Goal: Task Accomplishment & Management: Complete application form

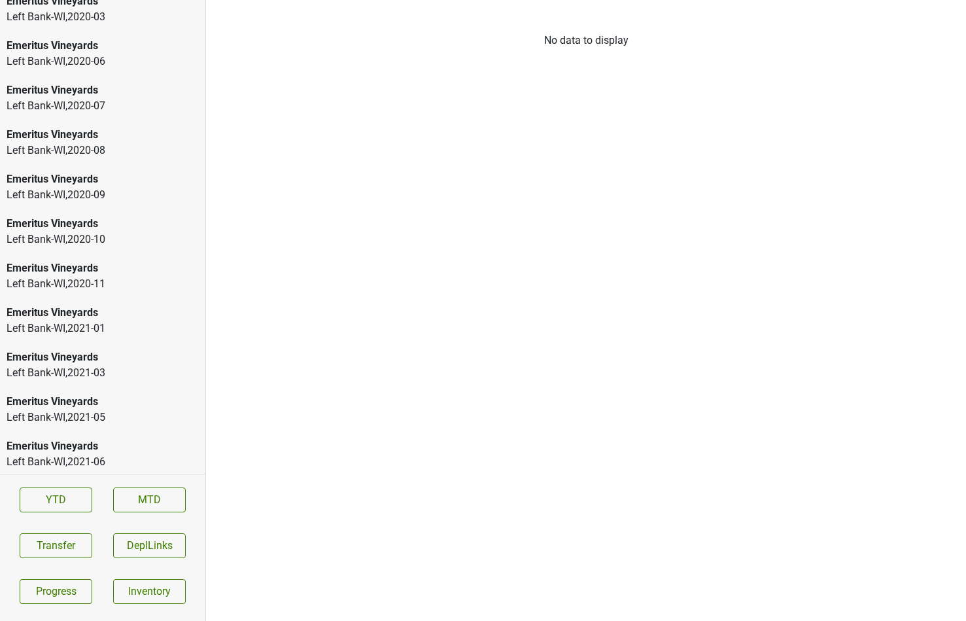
scroll to position [1928, 0]
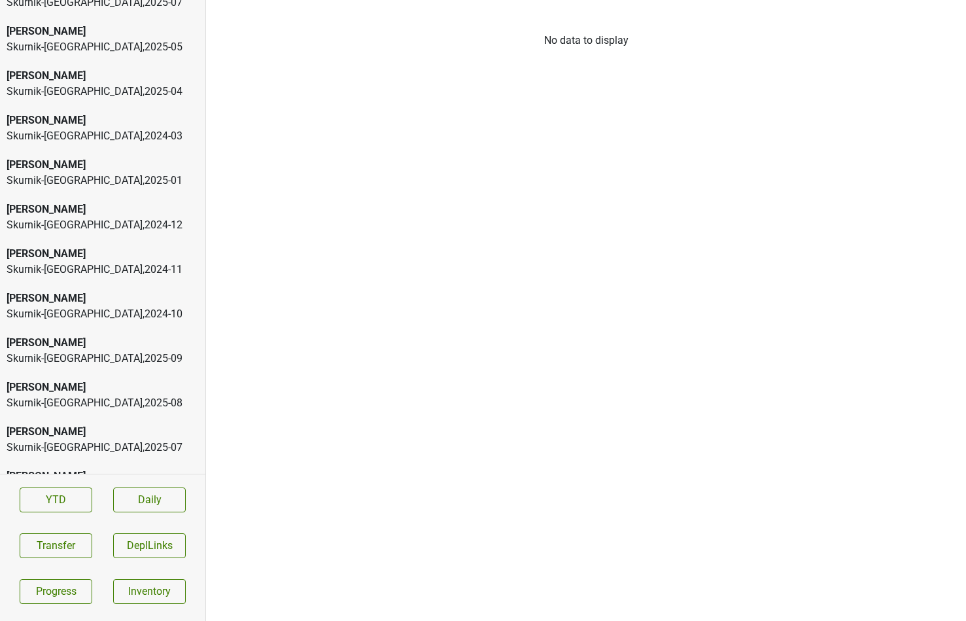
scroll to position [1795, 0]
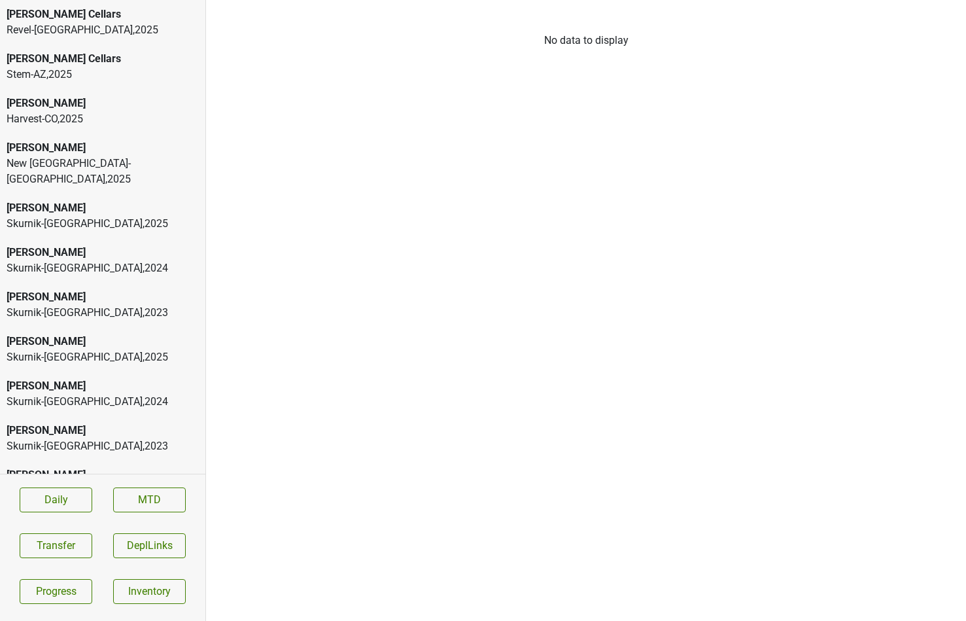
click at [89, 115] on div "Harvest-CO , 2025" at bounding box center [103, 119] width 192 height 16
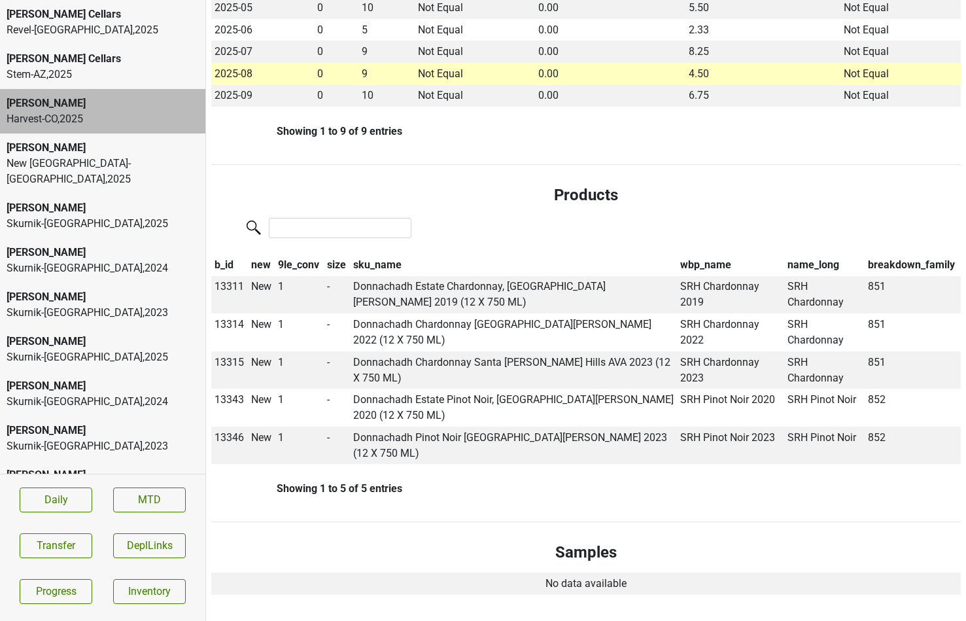
scroll to position [458, 0]
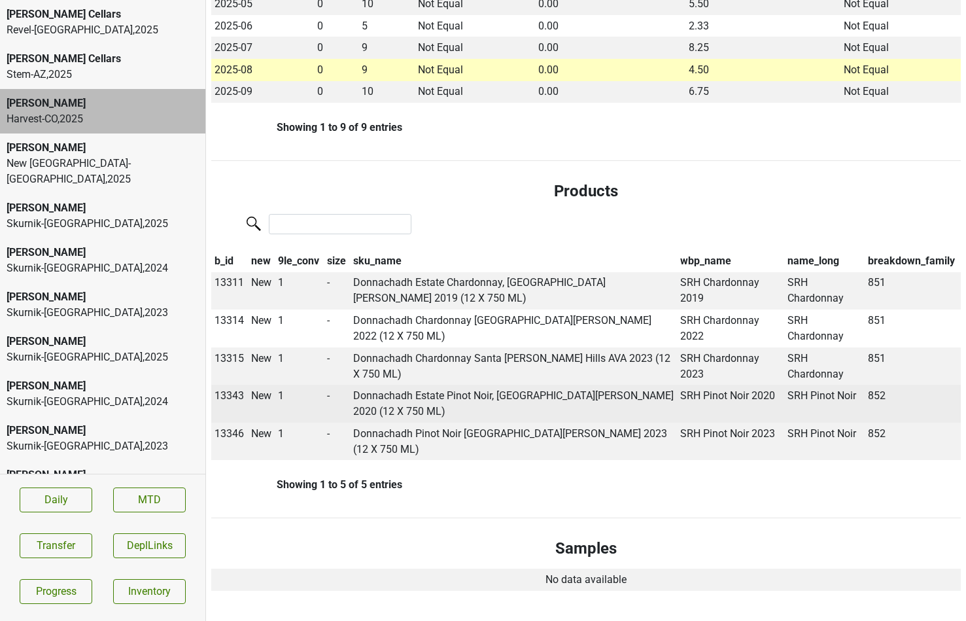
click at [227, 389] on span "13343" at bounding box center [229, 395] width 29 height 12
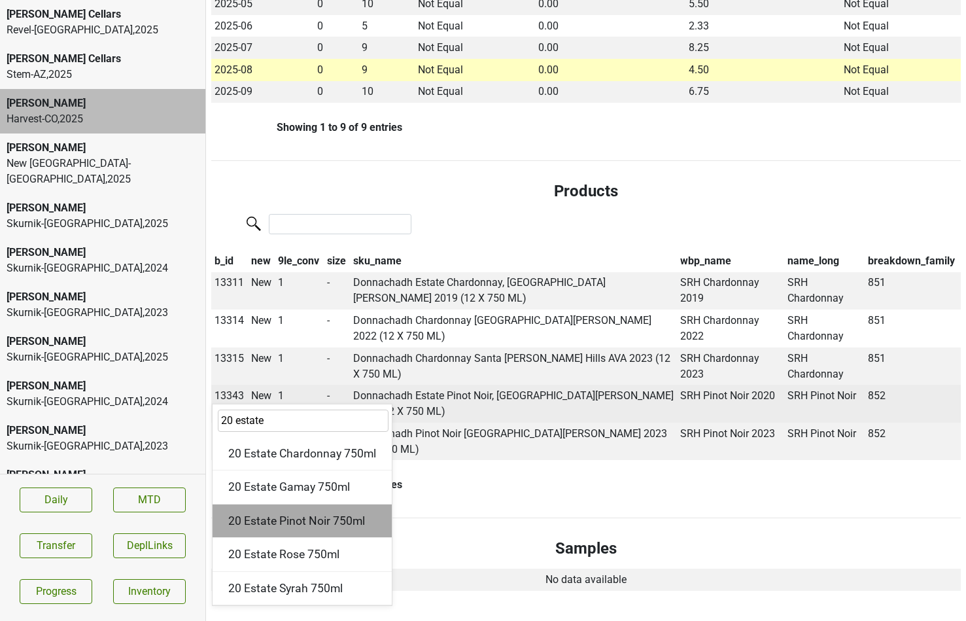
type input "20 estate"
click at [250, 504] on div "20 Estate Pinot Noir 750ml" at bounding box center [302, 520] width 179 height 33
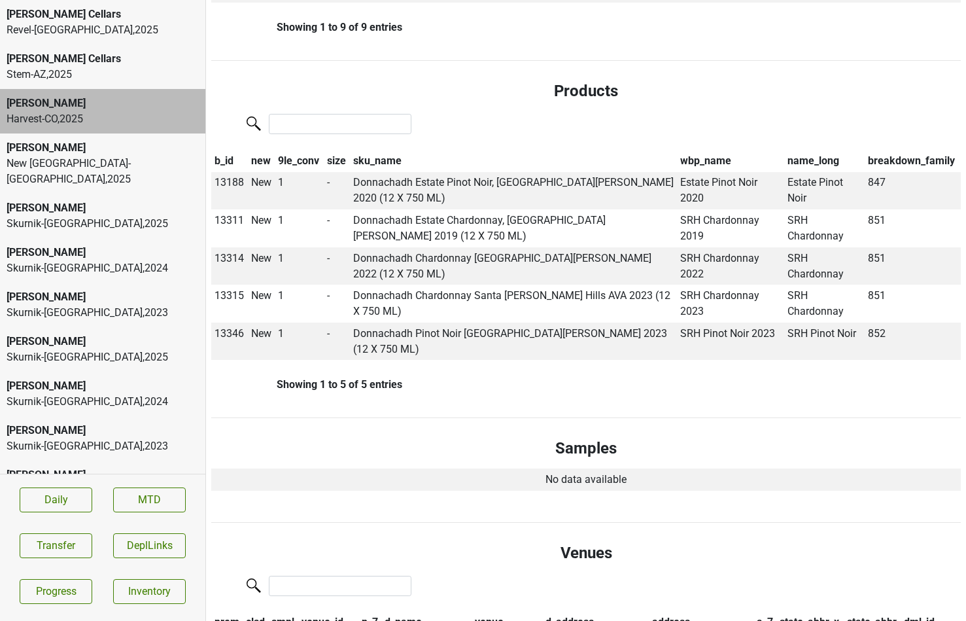
scroll to position [553, 0]
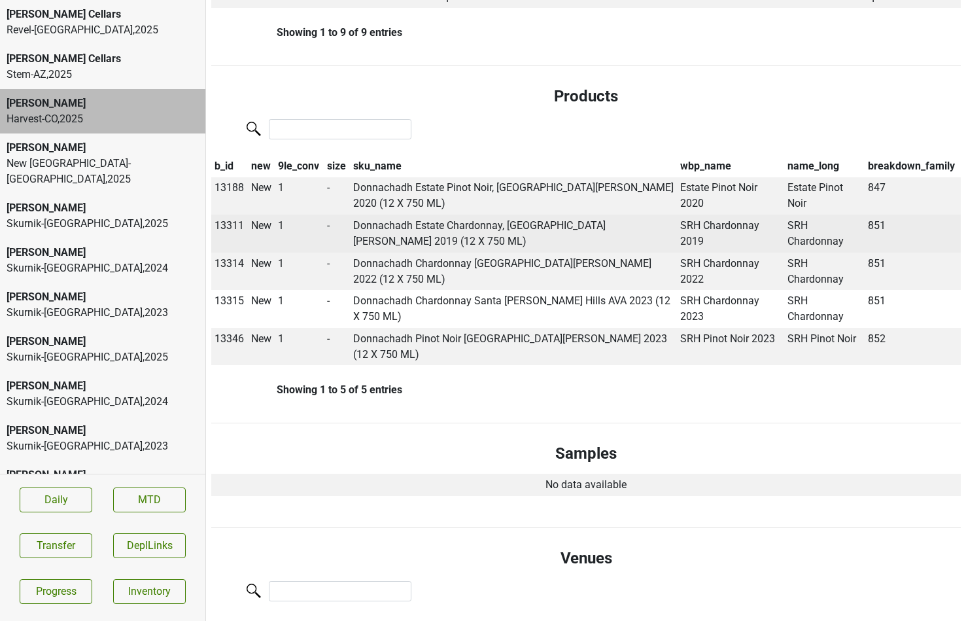
click at [230, 219] on span "13311" at bounding box center [229, 225] width 29 height 12
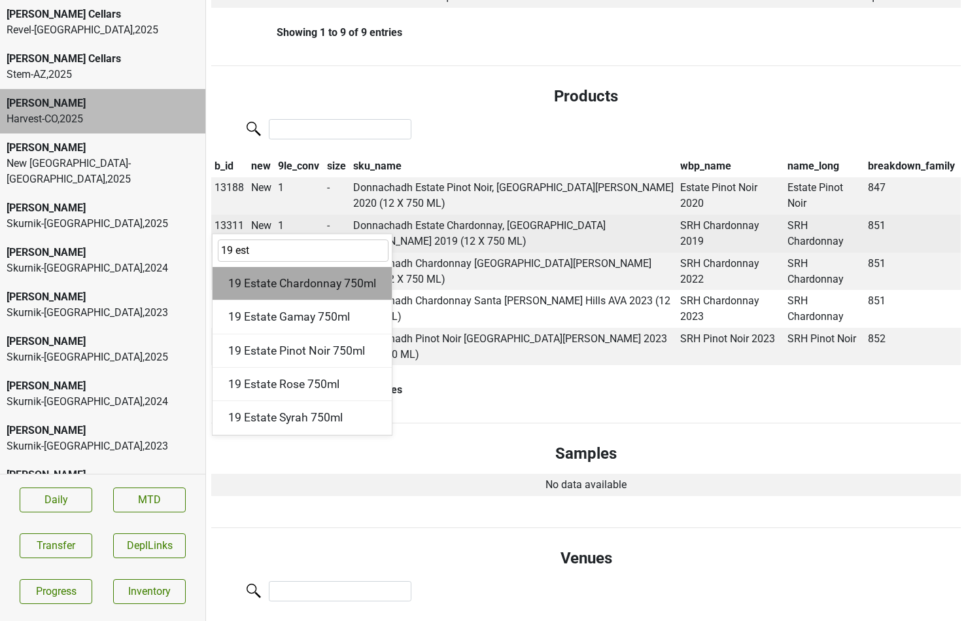
type input "19 est"
click at [281, 267] on div "19 Estate Chardonnay 750ml" at bounding box center [302, 283] width 179 height 33
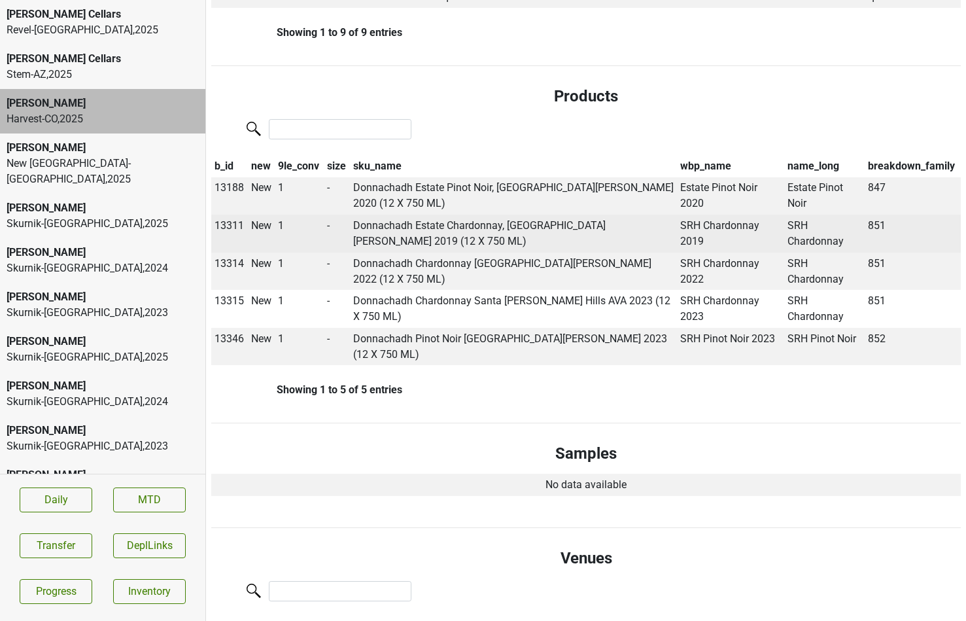
scroll to position [0, 0]
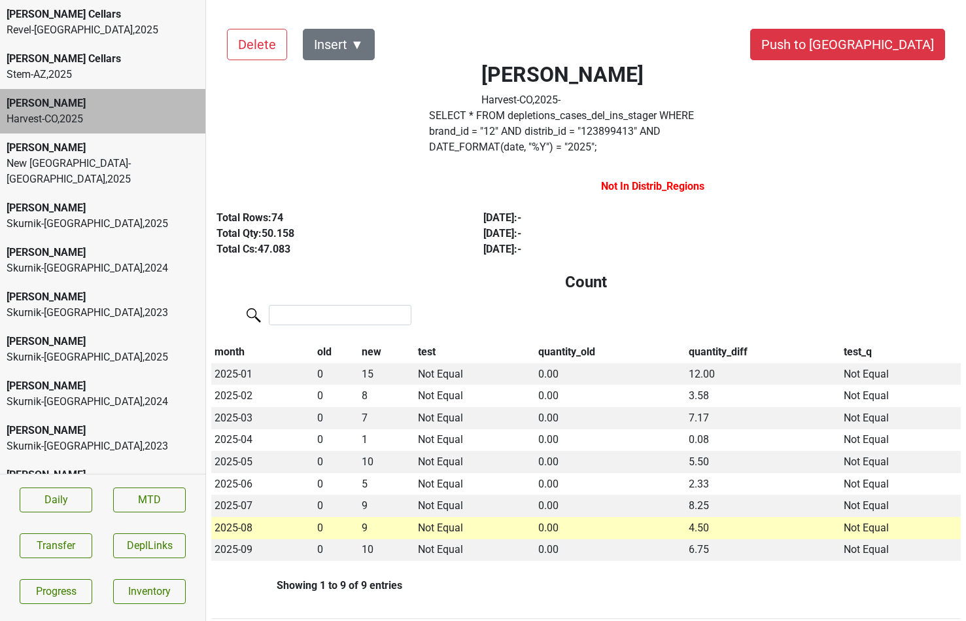
click at [485, 107] on div "Donnachadh Harvest-CO , 2025 -" at bounding box center [563, 85] width 344 height 46
click at [483, 112] on label "SELECT * FROM depletions_cases_del_ins_stager WHERE brand_id = " 12 " AND distr…" at bounding box center [563, 131] width 268 height 47
click at [37, 548] on button "Transfer" at bounding box center [56, 545] width 73 height 25
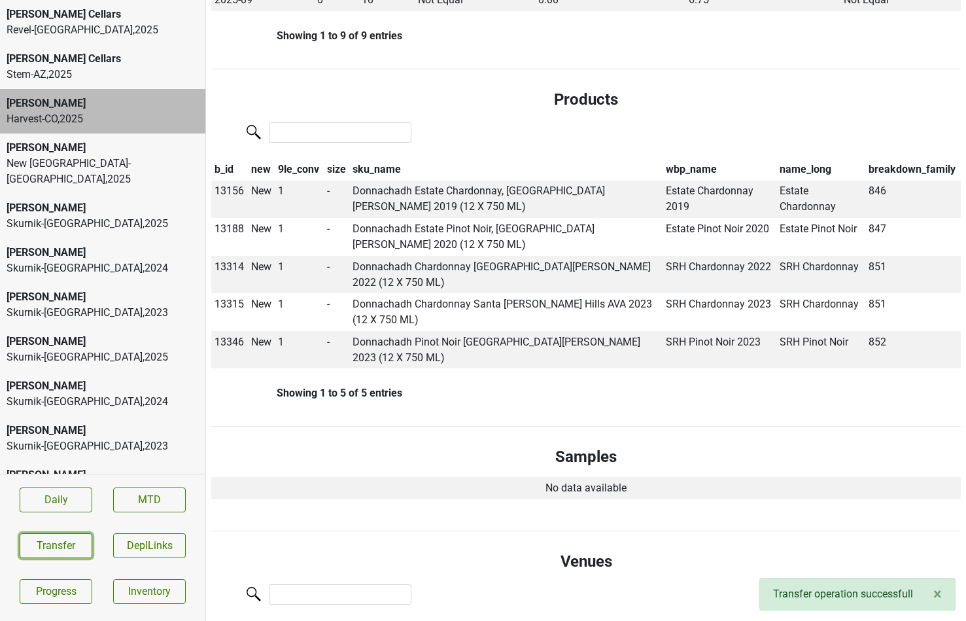
scroll to position [552, 0]
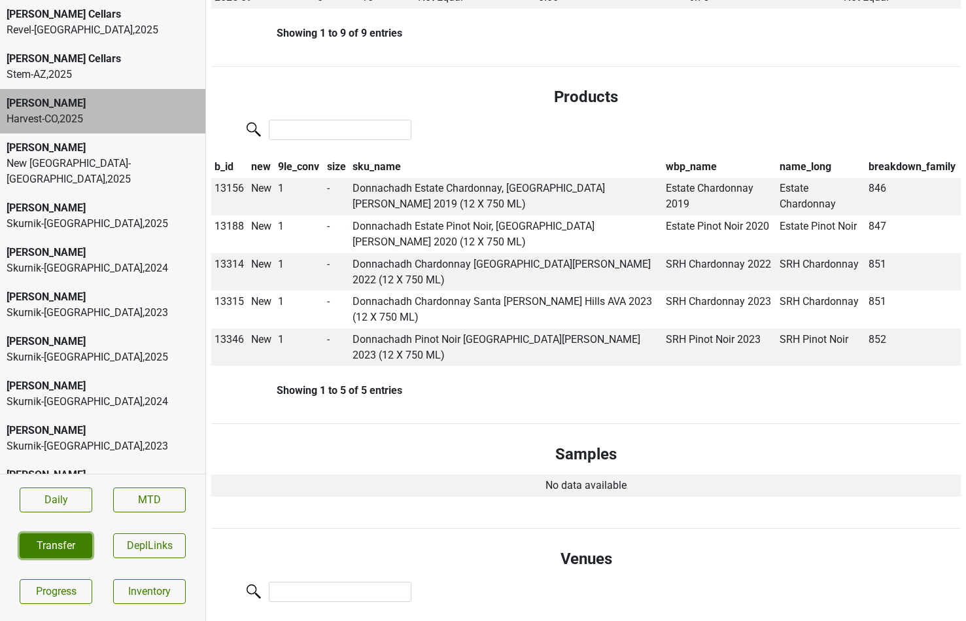
click at [66, 544] on button "Transfer" at bounding box center [56, 545] width 73 height 25
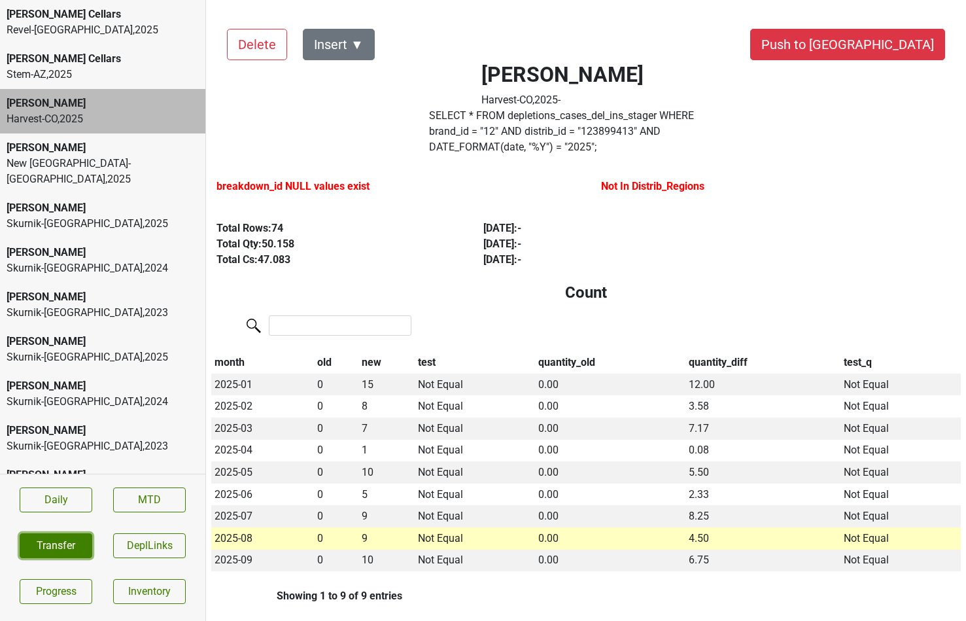
click at [63, 544] on button "Transfer" at bounding box center [56, 545] width 73 height 25
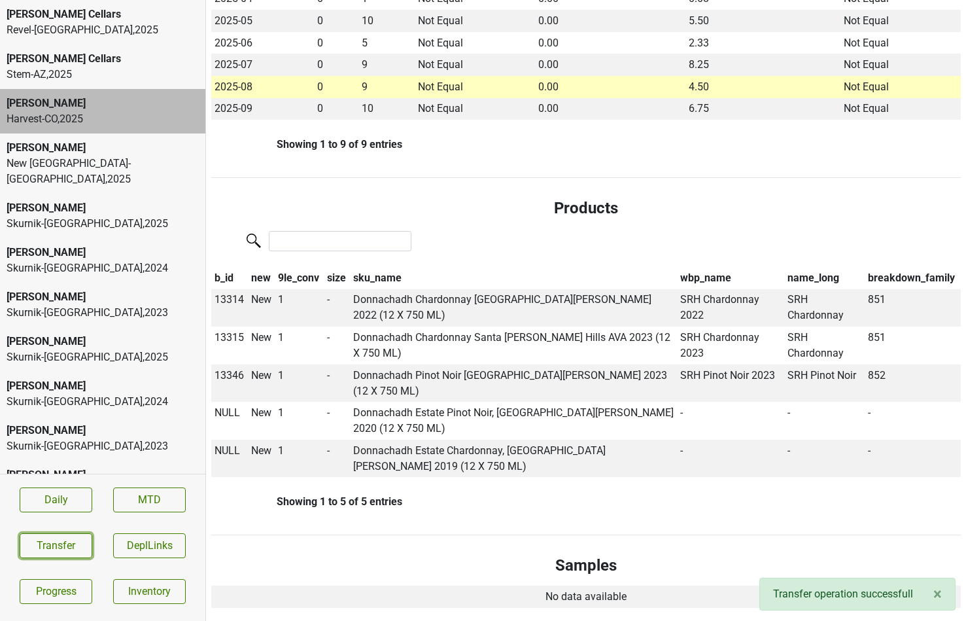
scroll to position [457, 0]
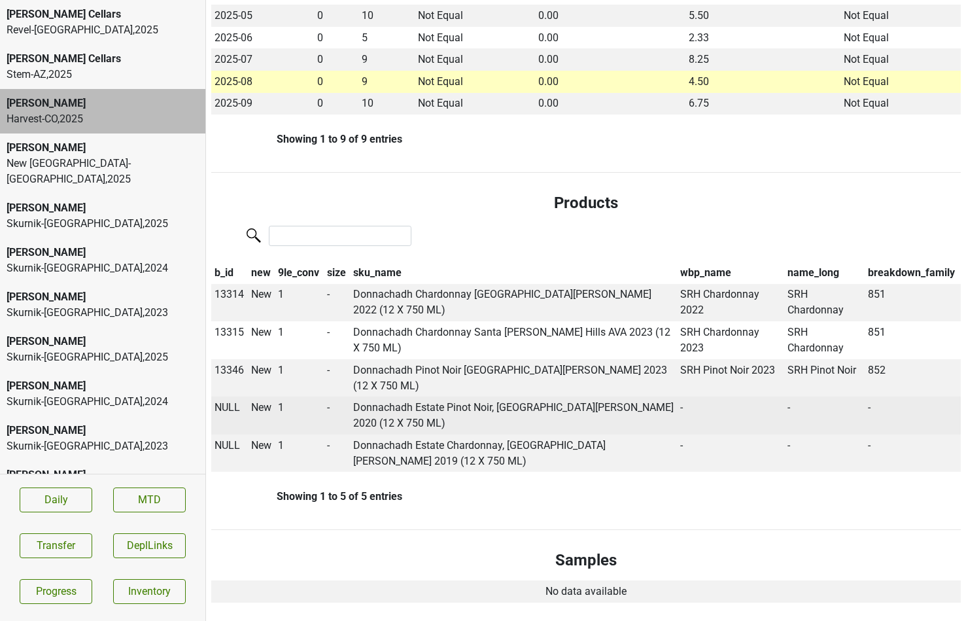
click at [230, 401] on span "NULL" at bounding box center [228, 407] width 26 height 12
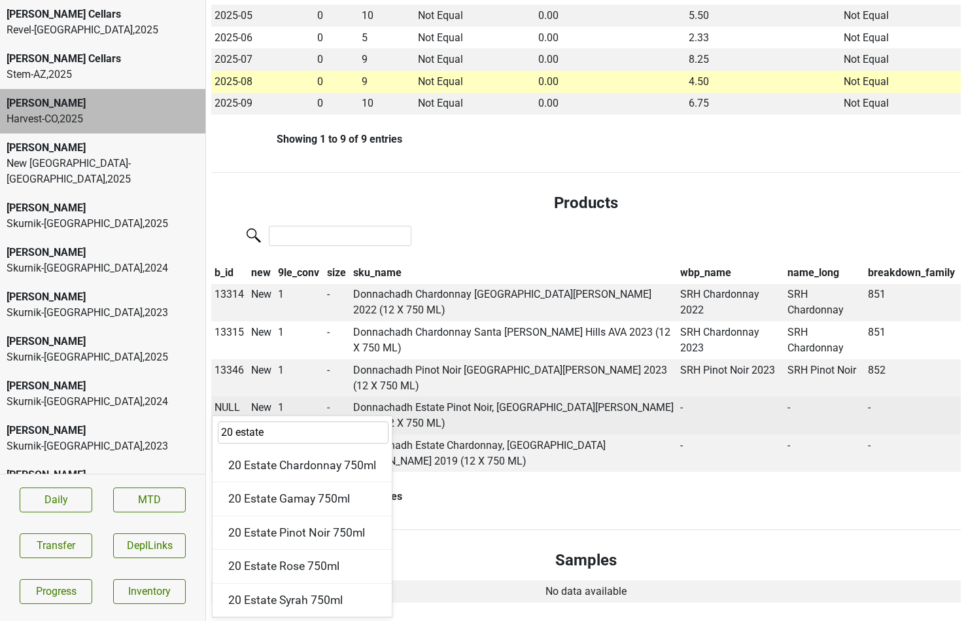
type input "20 estate c"
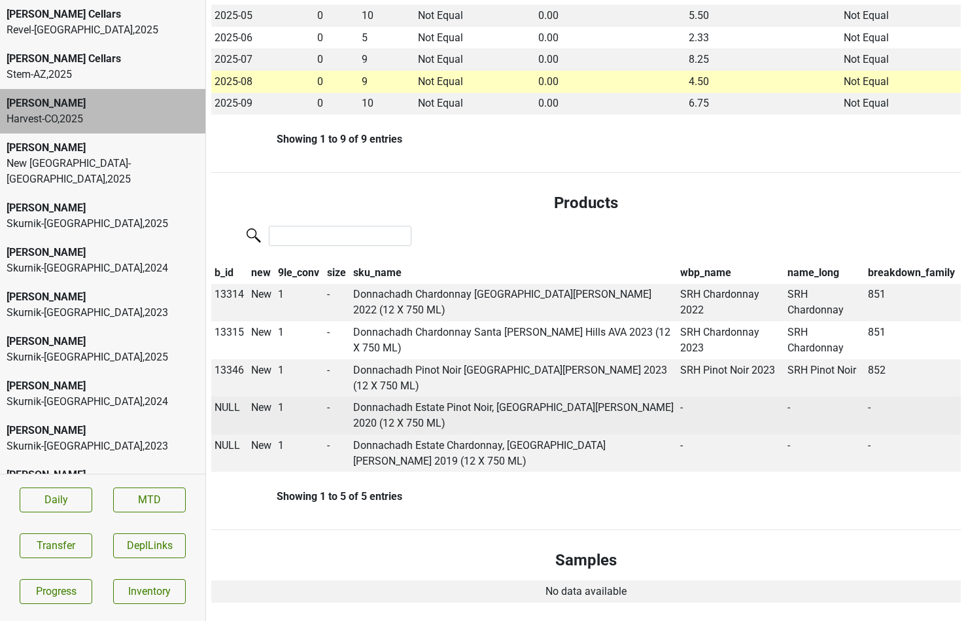
click at [223, 401] on span "NULL" at bounding box center [228, 407] width 26 height 12
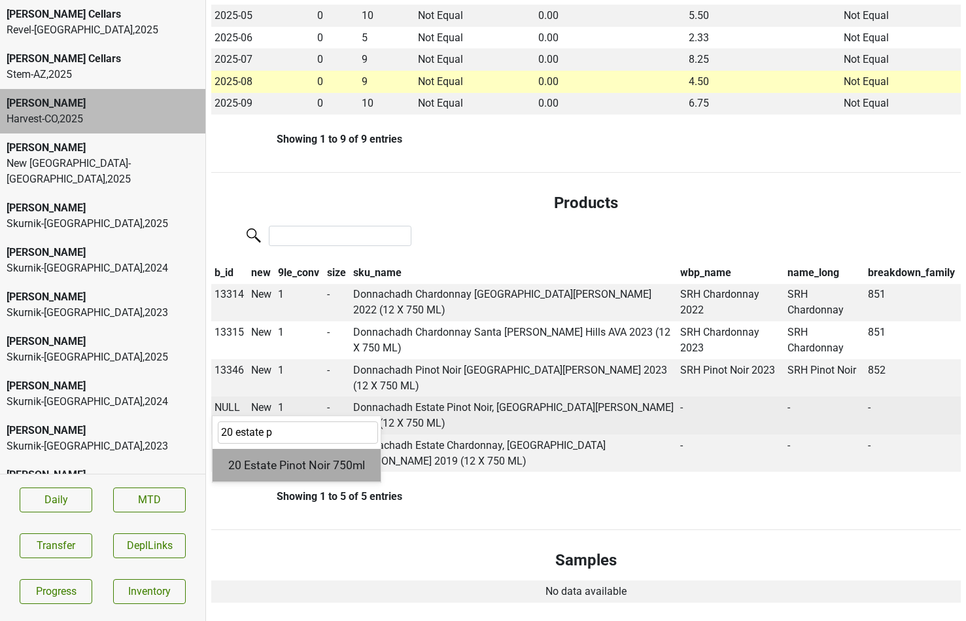
type input "20 estate p"
click at [268, 449] on div "20 Estate Pinot Noir 750ml" at bounding box center [297, 465] width 168 height 33
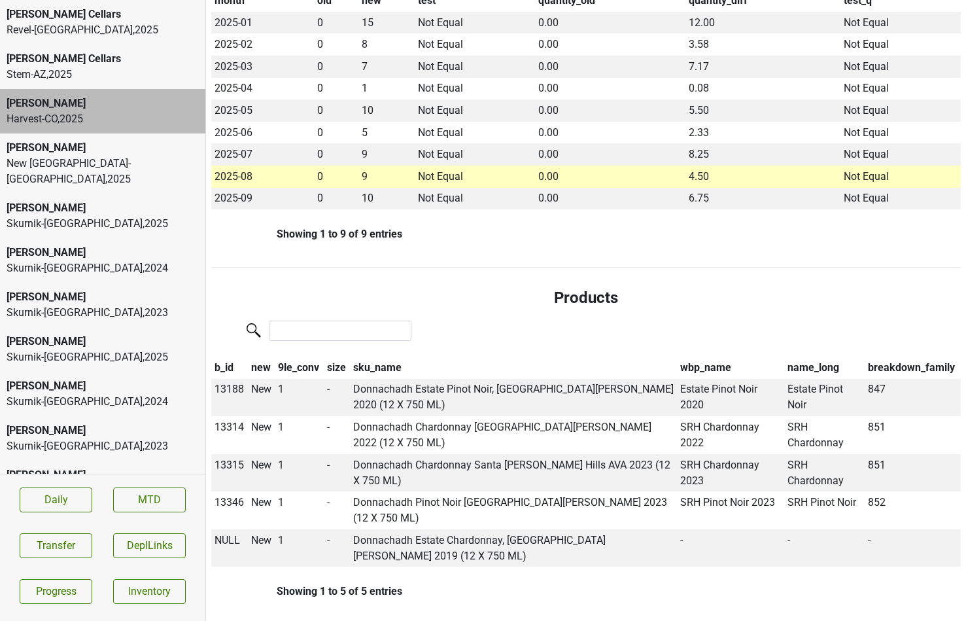
scroll to position [398, 0]
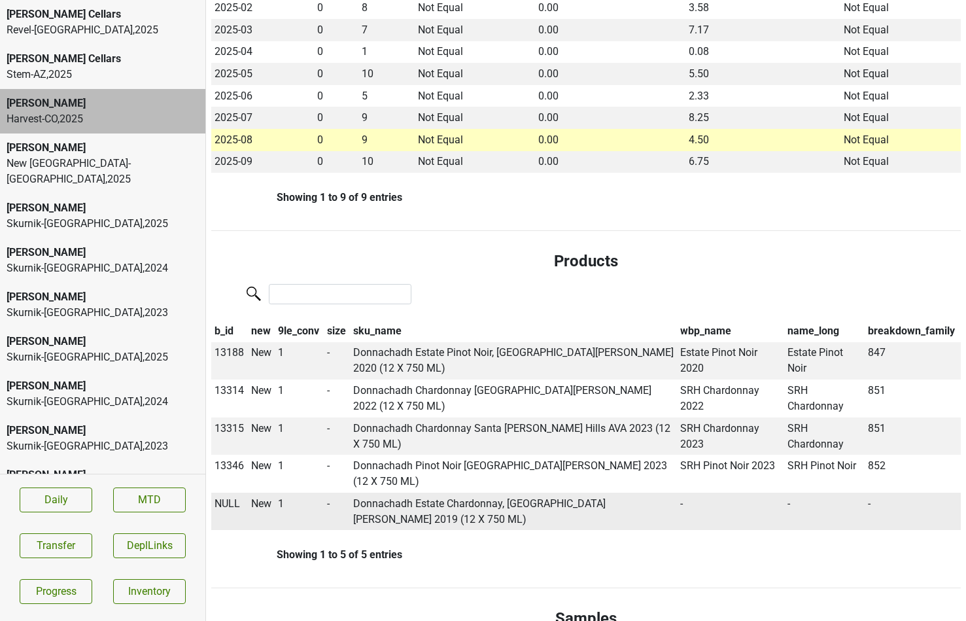
click at [224, 497] on span "NULL" at bounding box center [228, 503] width 26 height 12
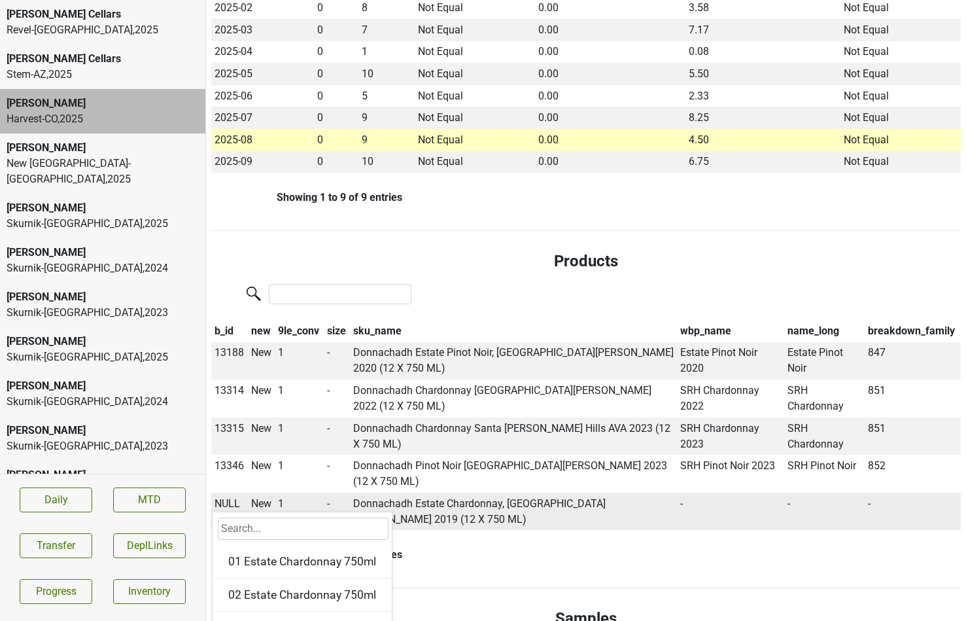
type input "2"
type input "19 estate"
click at [254, 545] on div "19 Estate Chardonnay 750ml" at bounding box center [302, 561] width 179 height 33
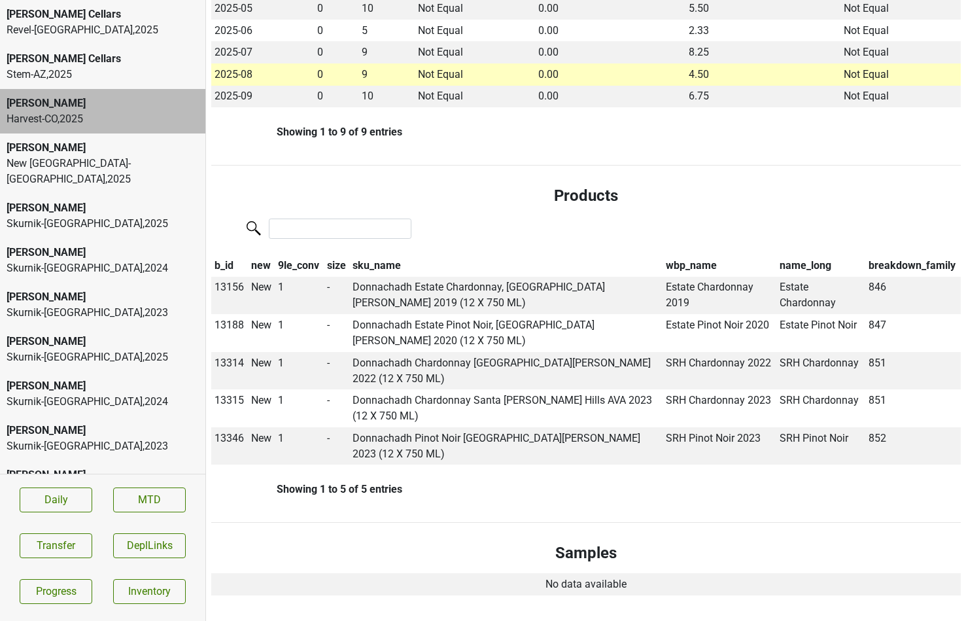
scroll to position [0, 0]
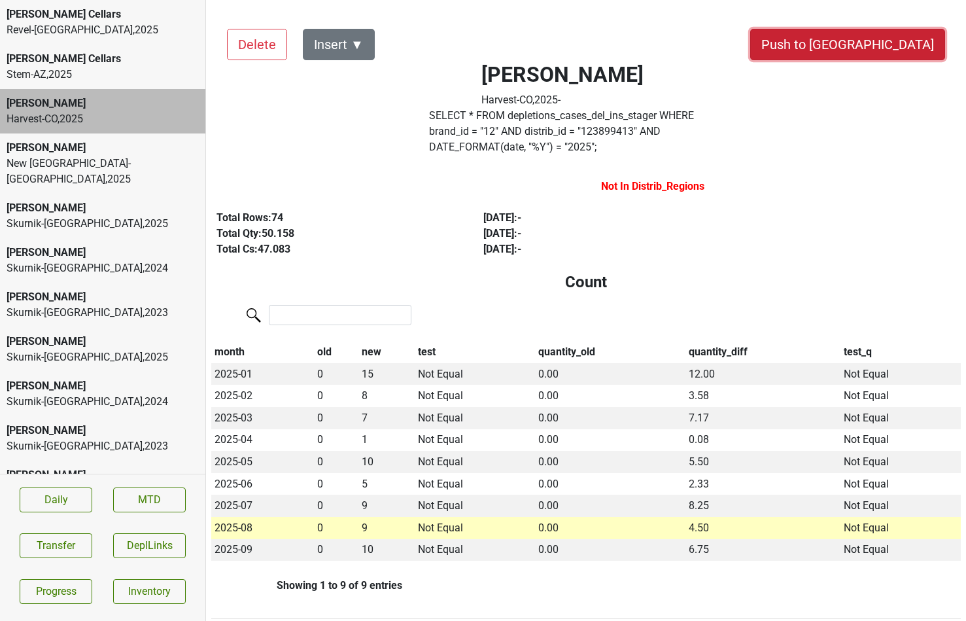
drag, startPoint x: 888, startPoint y: 43, endPoint x: 525, endPoint y: 311, distance: 451.9
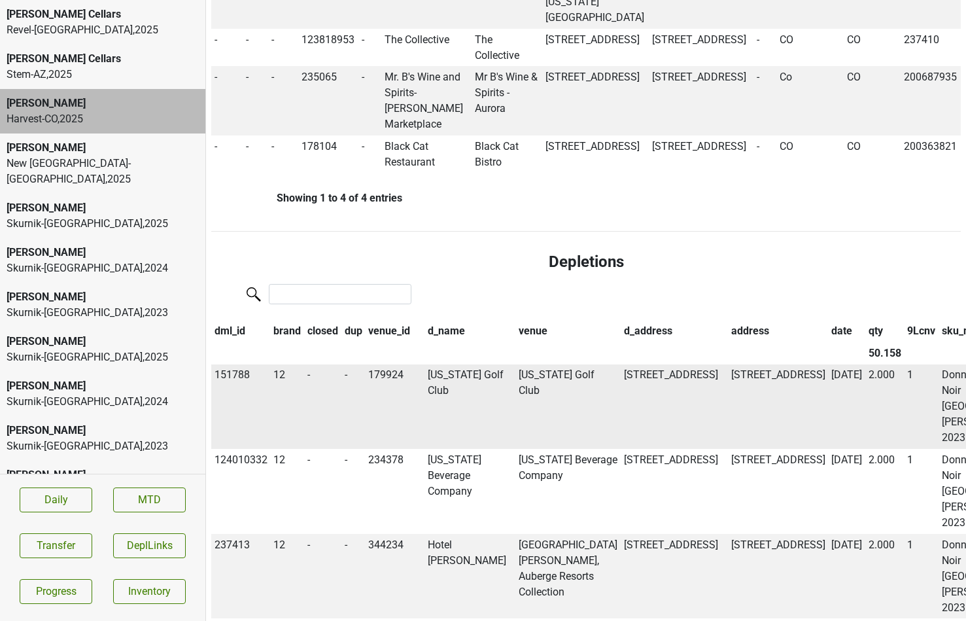
scroll to position [1253, 0]
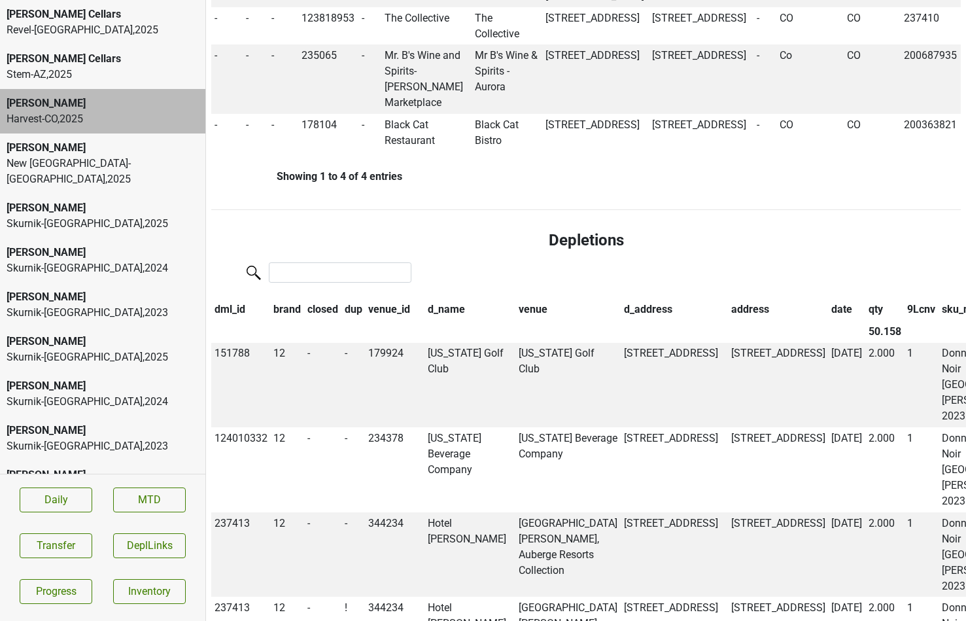
click at [905, 298] on th "9Lcnv" at bounding box center [922, 309] width 35 height 22
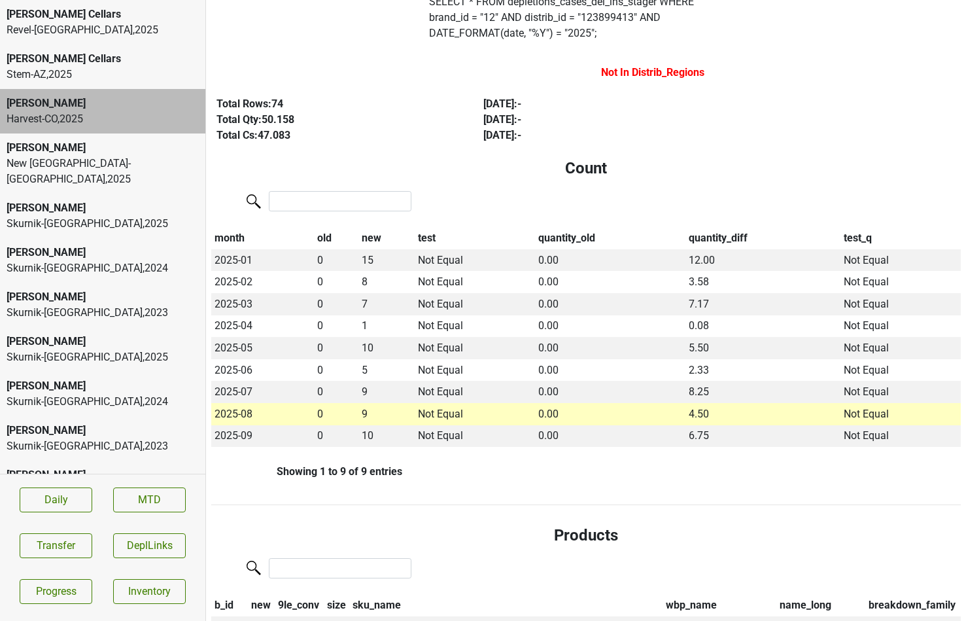
scroll to position [0, 0]
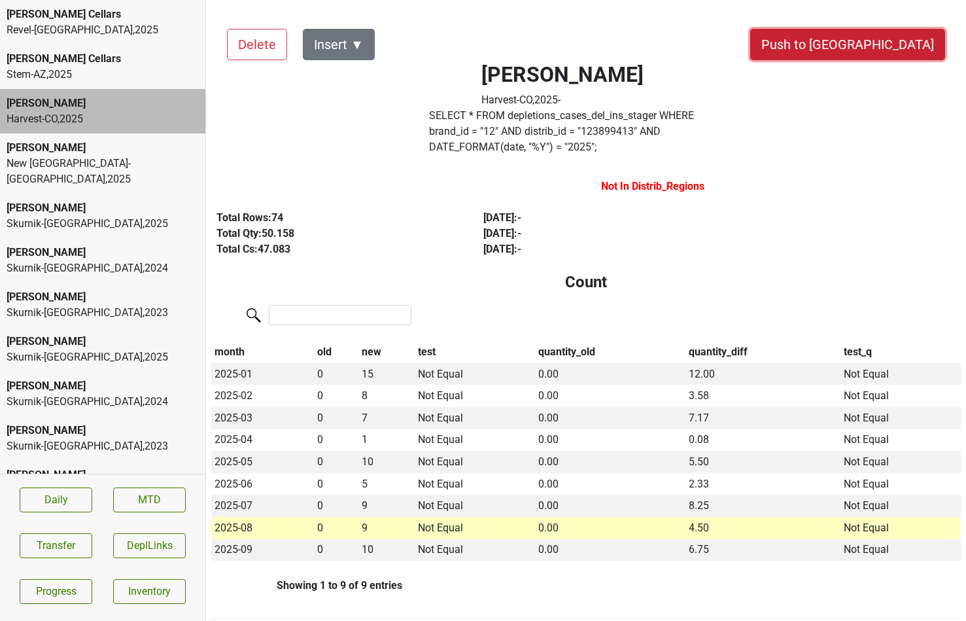
click at [893, 46] on button "Push to DC" at bounding box center [847, 44] width 195 height 31
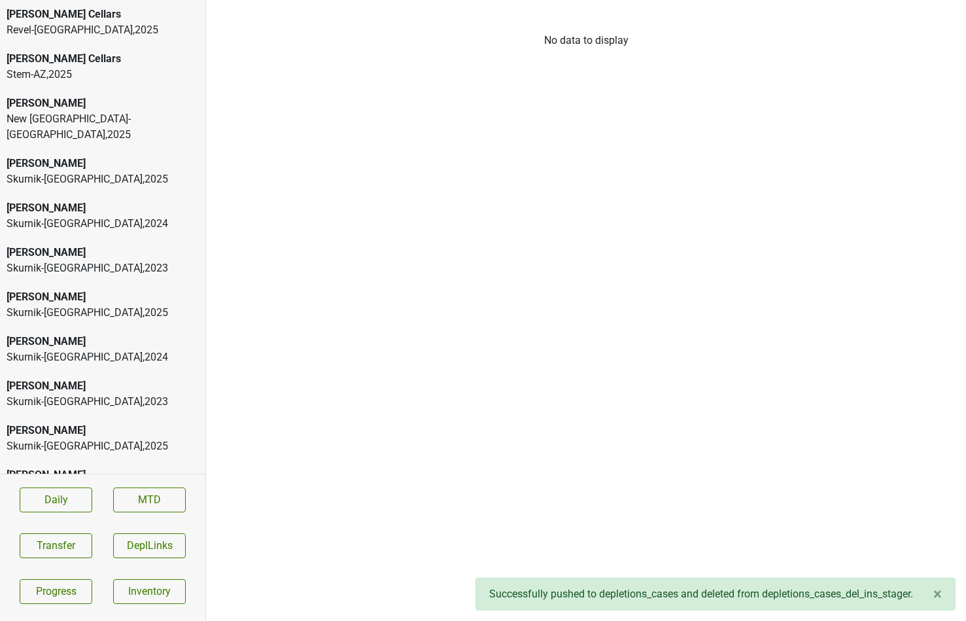
click at [85, 116] on div "New France-MN , 2025" at bounding box center [103, 126] width 192 height 31
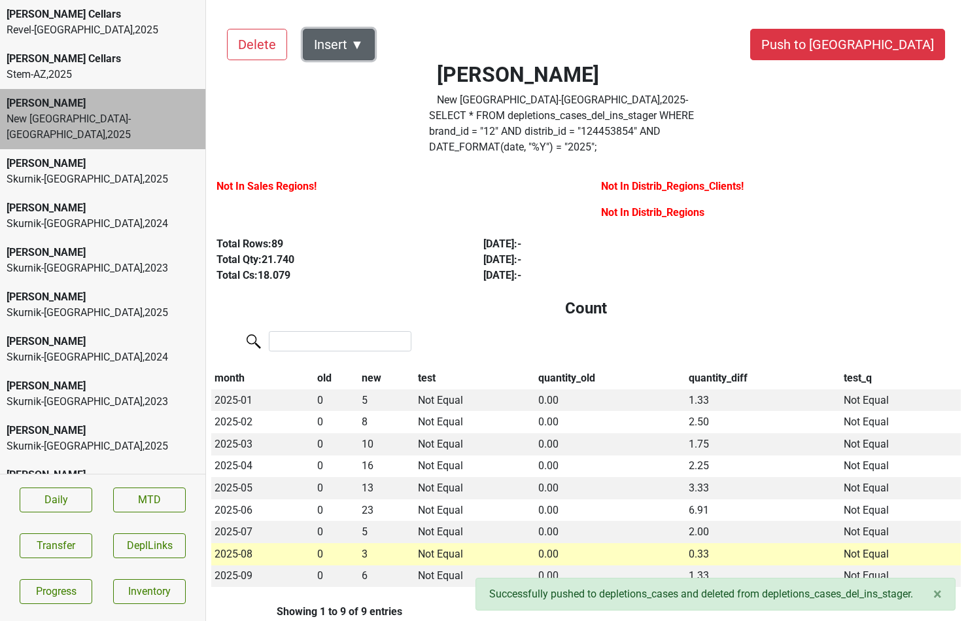
click at [358, 45] on button "Insert ▼" at bounding box center [339, 44] width 72 height 31
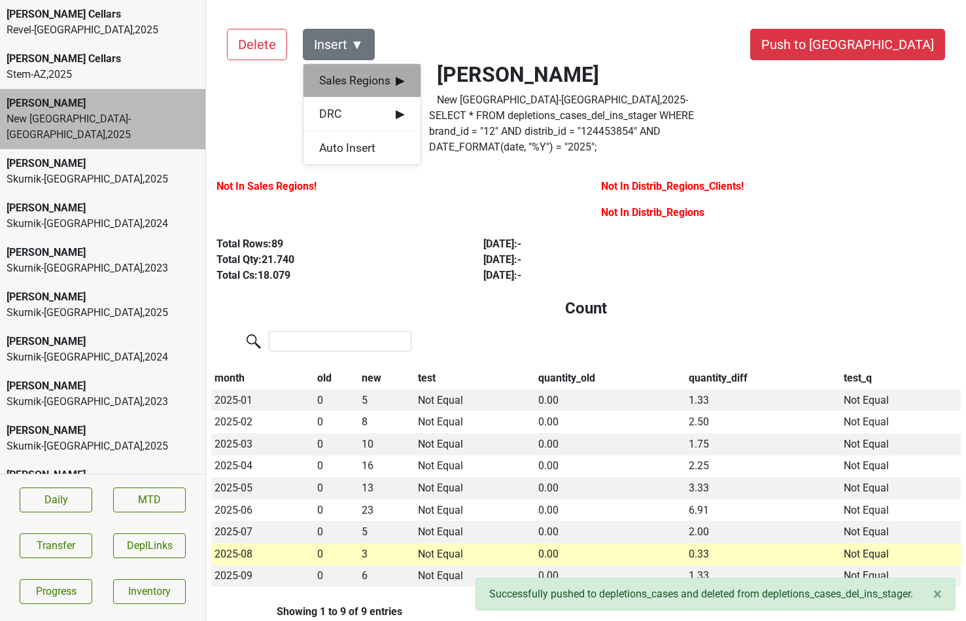
click at [362, 73] on span "Sales Regions ▶" at bounding box center [362, 80] width 86 height 17
click at [445, 80] on div "Vilma Mazaite" at bounding box center [480, 81] width 119 height 33
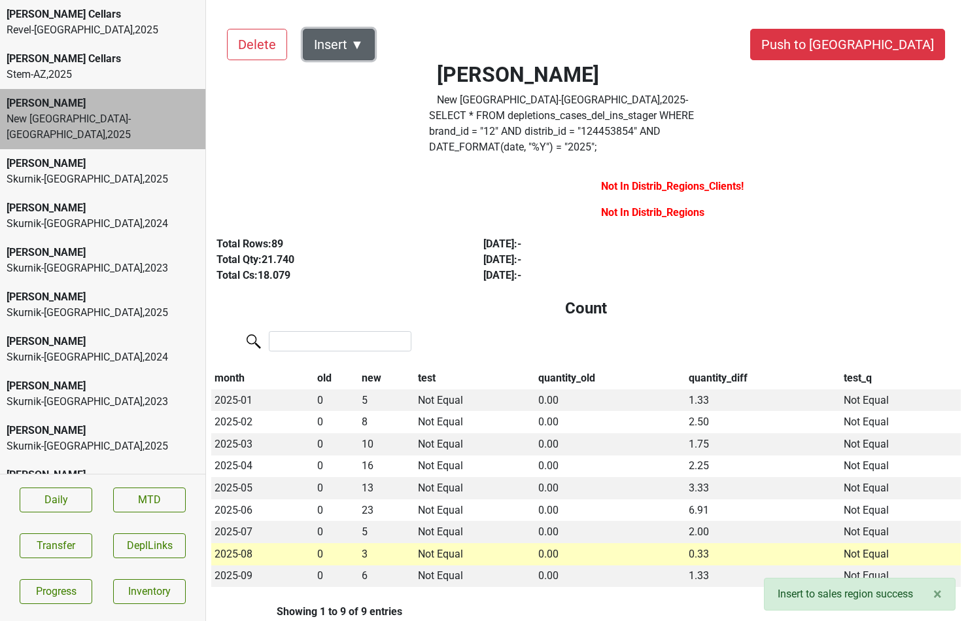
click at [357, 48] on button "Insert ▼" at bounding box center [339, 44] width 72 height 31
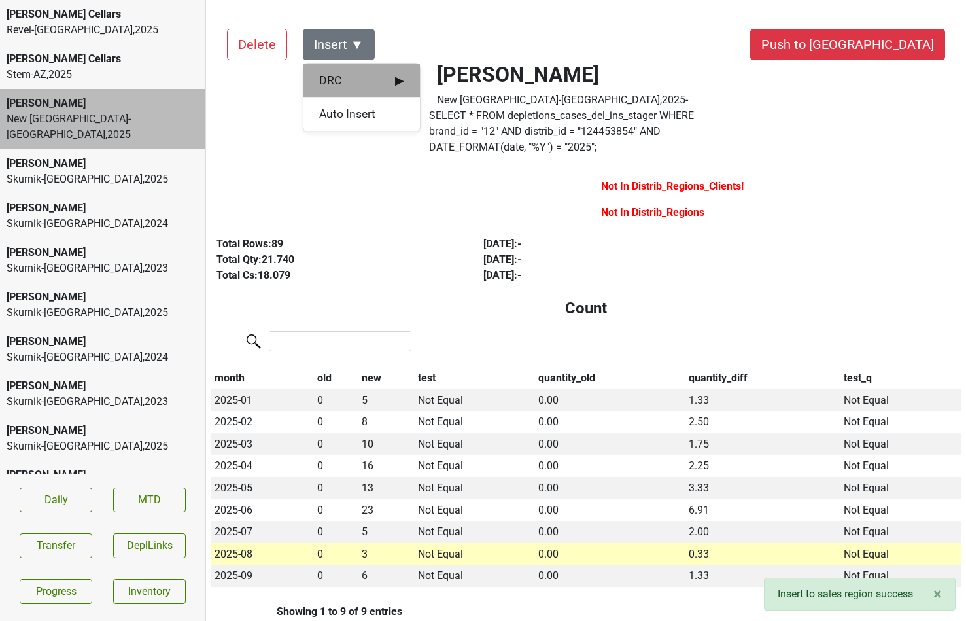
click at [364, 68] on div "DRC ▶" at bounding box center [362, 80] width 116 height 33
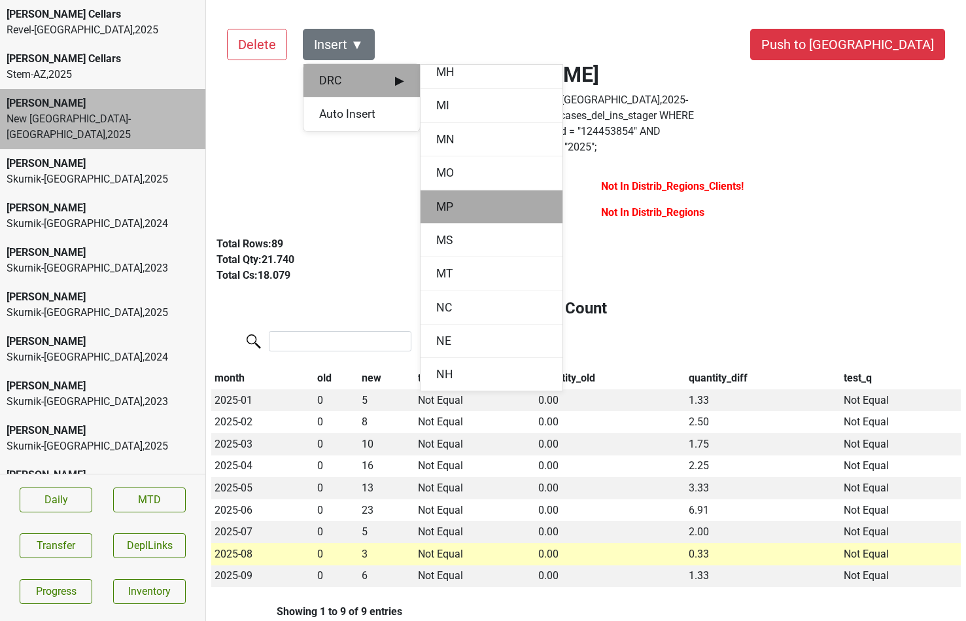
scroll to position [882, 0]
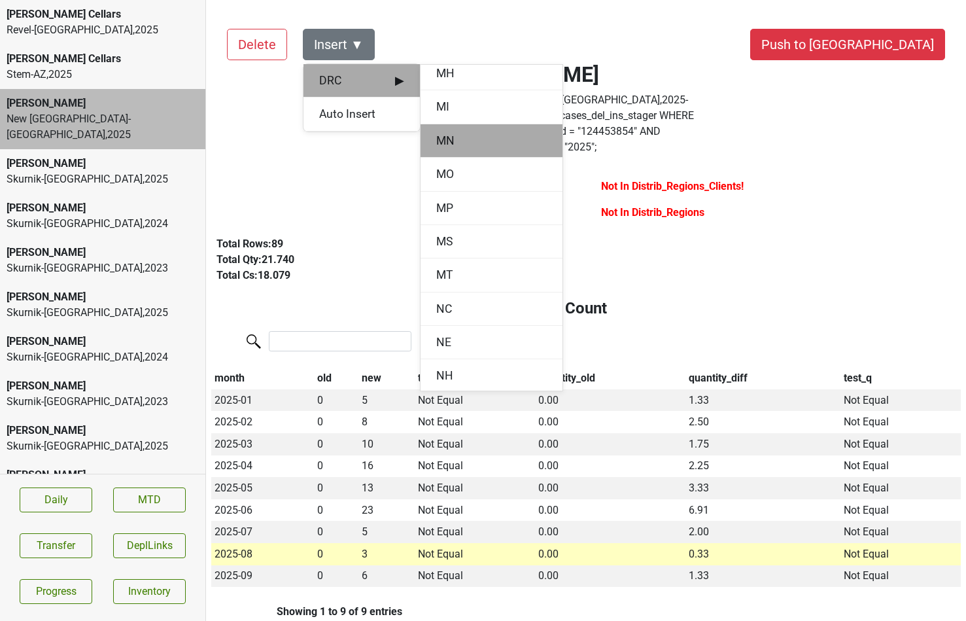
click at [444, 135] on div "MN" at bounding box center [492, 140] width 142 height 33
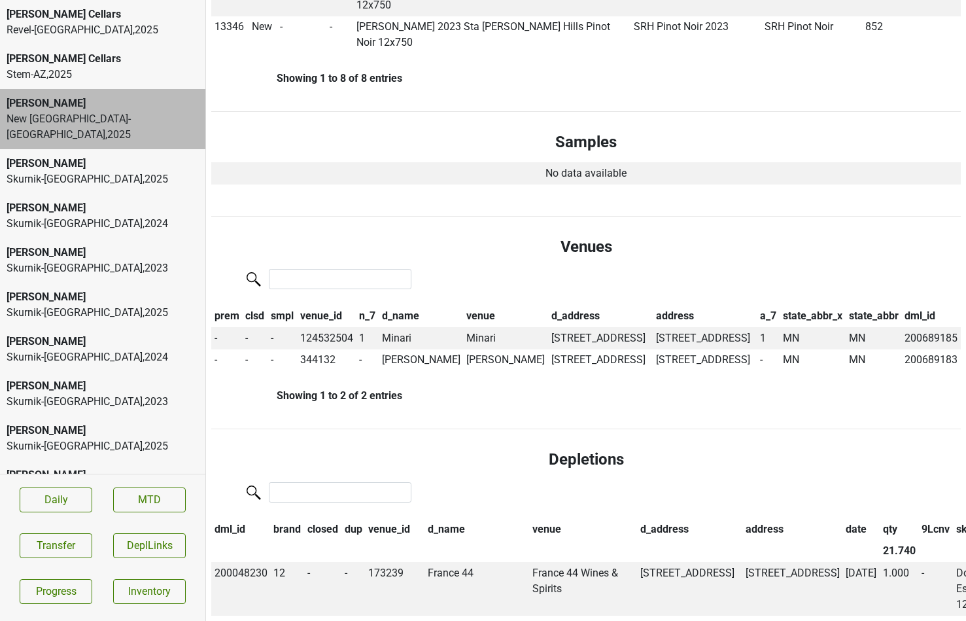
scroll to position [0, 0]
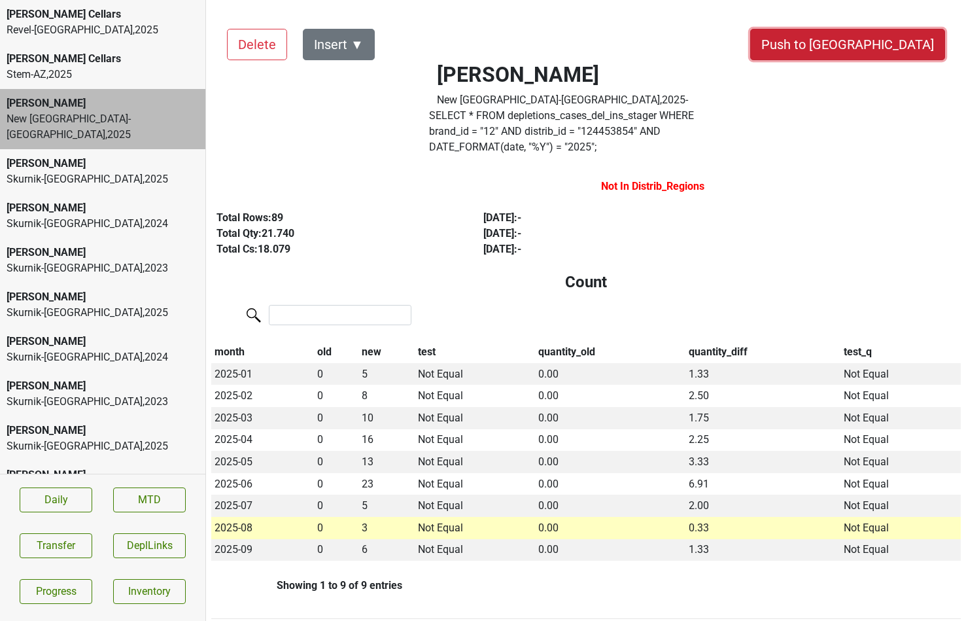
click at [883, 40] on button "Push to DC" at bounding box center [847, 44] width 195 height 31
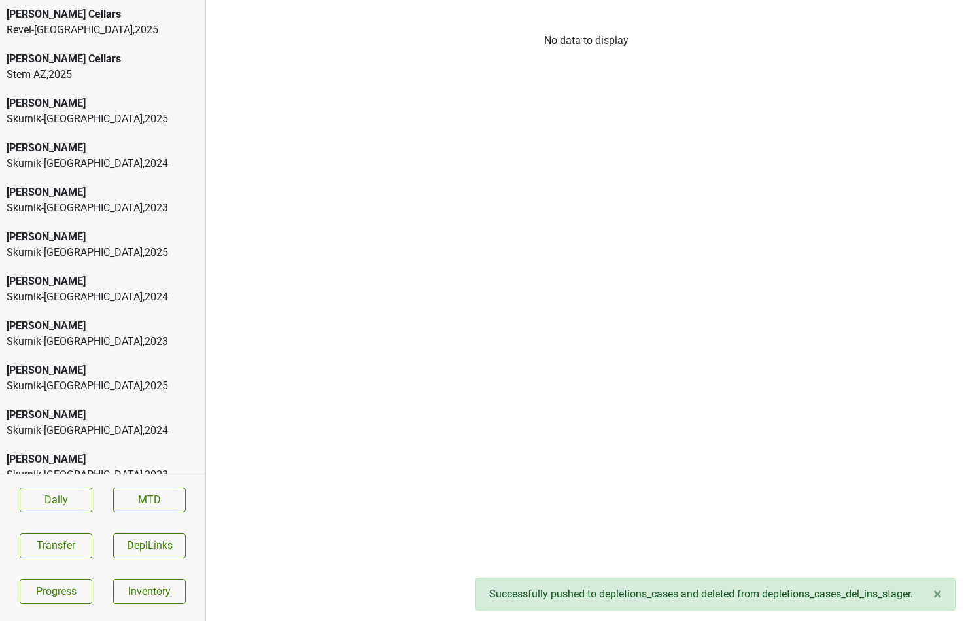
click at [133, 113] on div "Skurnik-CA , 2025" at bounding box center [103, 119] width 192 height 16
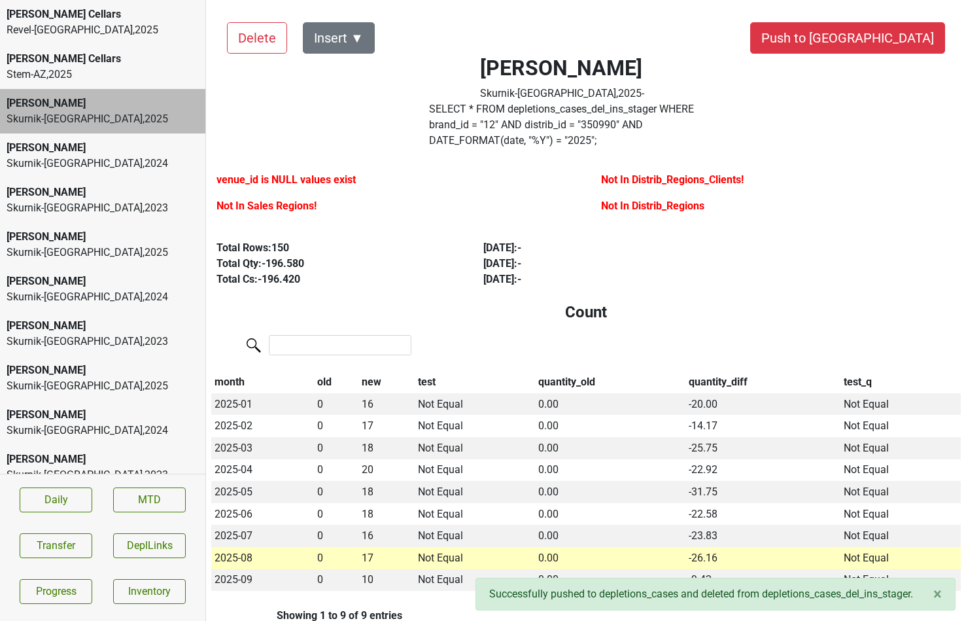
scroll to position [8, 0]
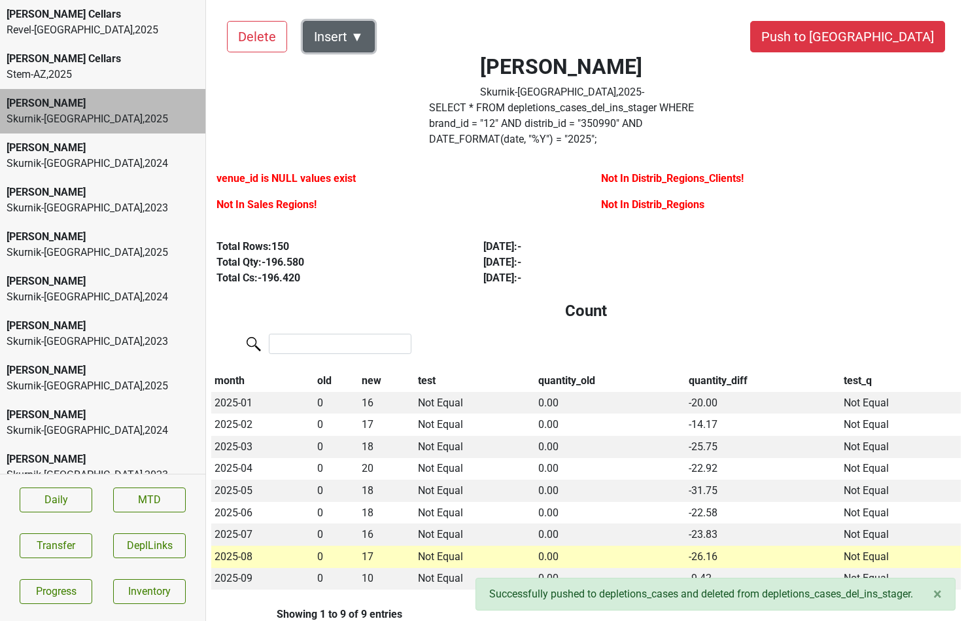
click at [357, 29] on button "Insert ▼" at bounding box center [339, 36] width 72 height 31
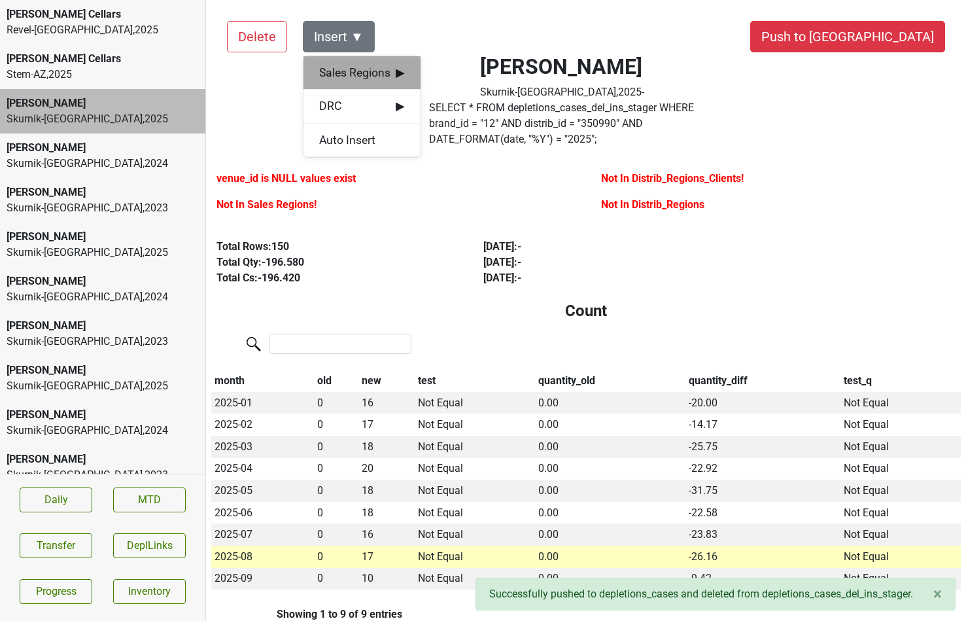
click at [366, 63] on div "Sales Regions ▶" at bounding box center [362, 72] width 117 height 33
click at [444, 67] on div "Vilma Mazaite" at bounding box center [480, 73] width 119 height 33
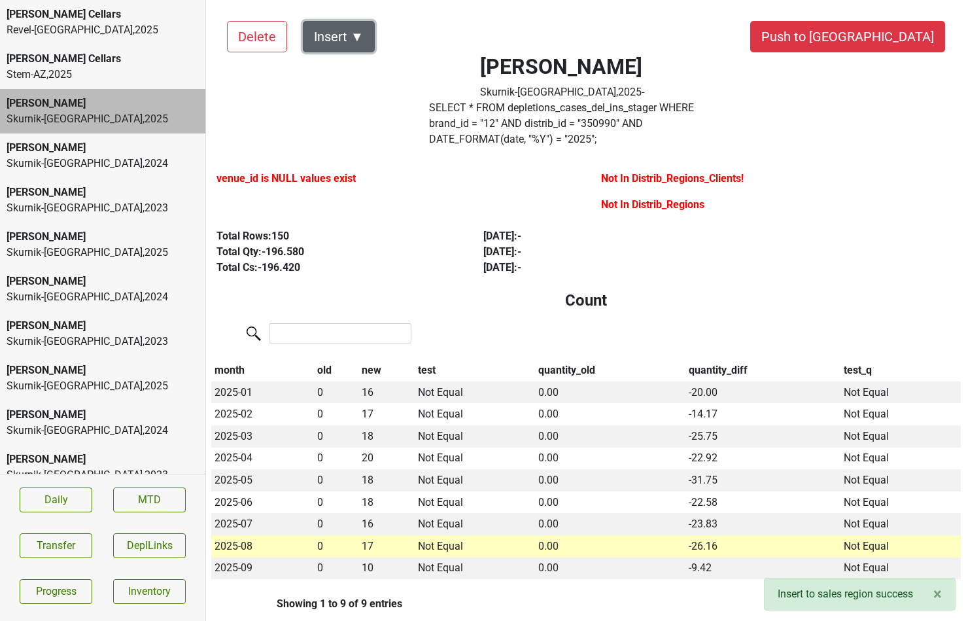
click at [353, 33] on button "Insert ▼" at bounding box center [339, 36] width 72 height 31
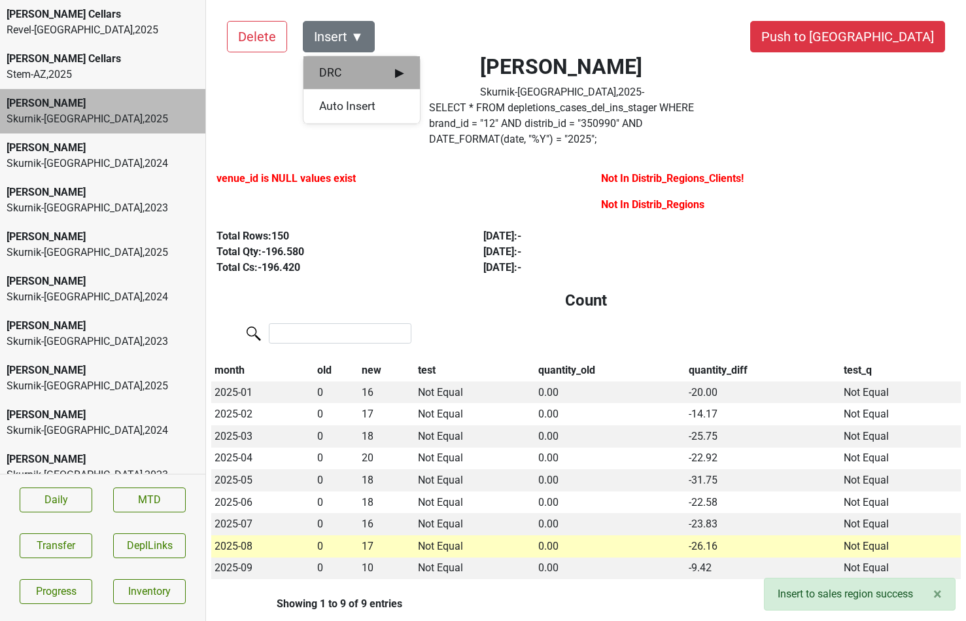
click at [356, 61] on div "DRC ▶" at bounding box center [362, 72] width 116 height 33
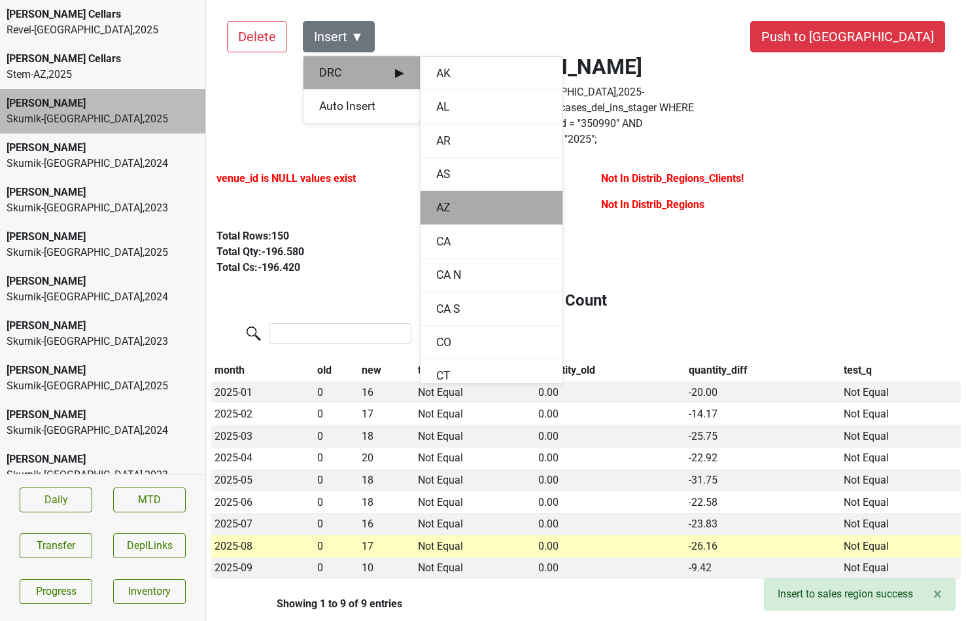
scroll to position [38, 0]
click at [444, 199] on div "CA" at bounding box center [492, 203] width 142 height 33
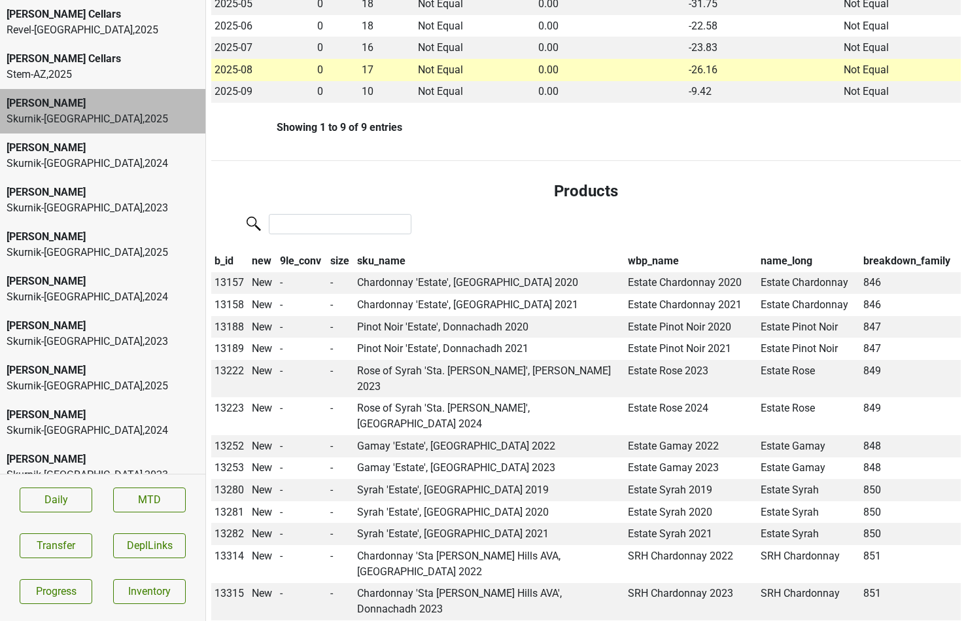
scroll to position [0, 0]
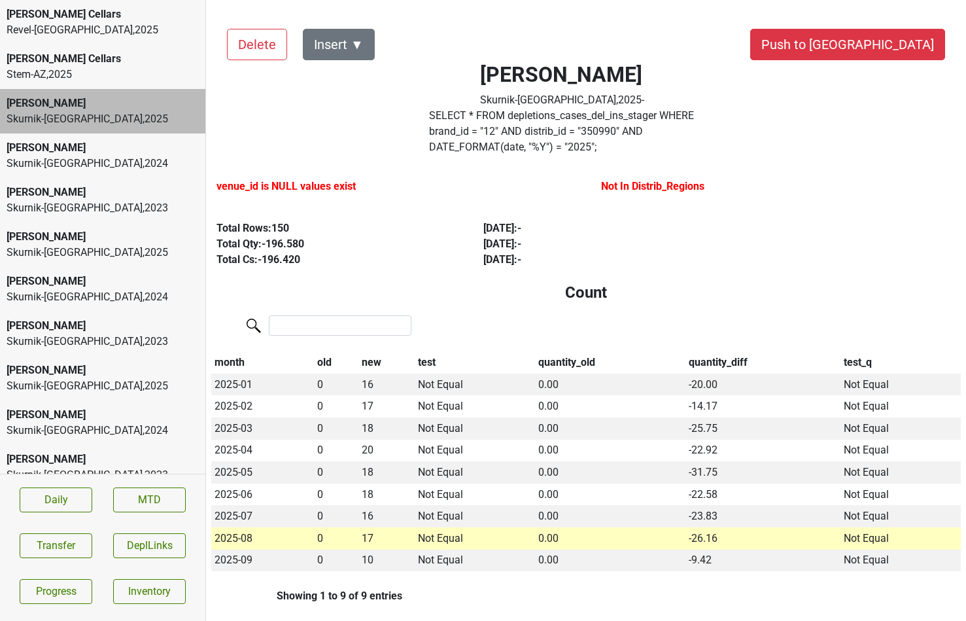
click at [459, 116] on label "SELECT * FROM depletions_cases_del_ins_stager WHERE brand_id = " 12 " AND distr…" at bounding box center [563, 131] width 268 height 47
click at [77, 544] on button "Transfer" at bounding box center [56, 545] width 73 height 25
click at [490, 125] on label "SELECT * FROM depletions_cases_del_ins_stager WHERE brand_id = " 12 " AND distr…" at bounding box center [563, 131] width 268 height 47
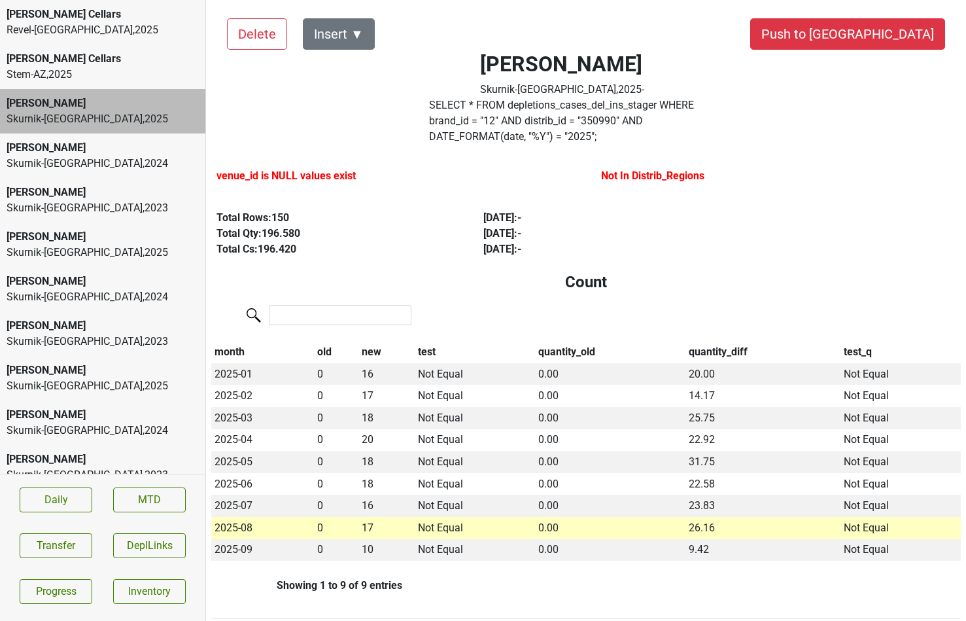
scroll to position [16, 0]
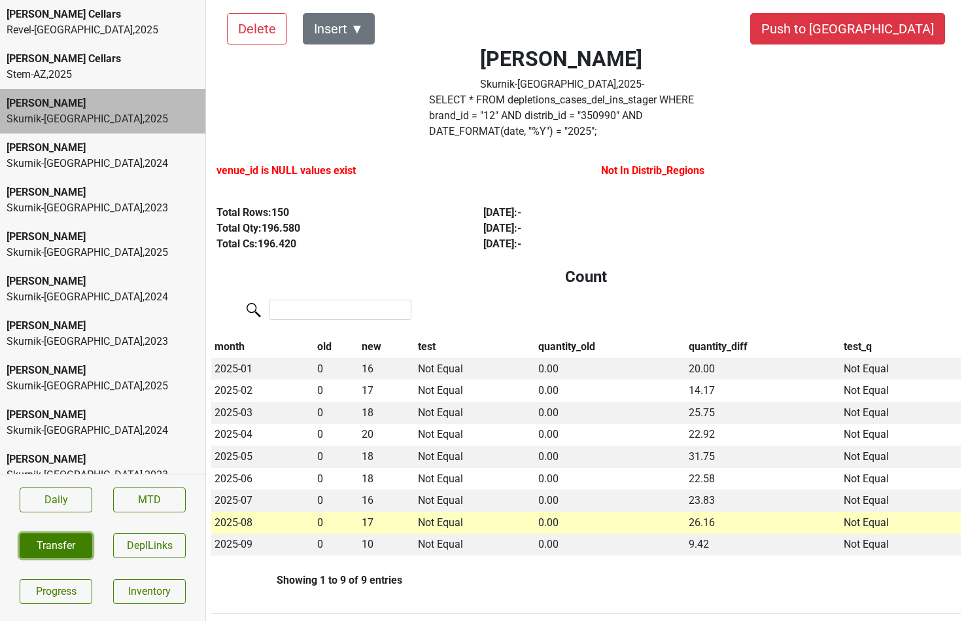
click at [56, 553] on button "Transfer" at bounding box center [56, 545] width 73 height 25
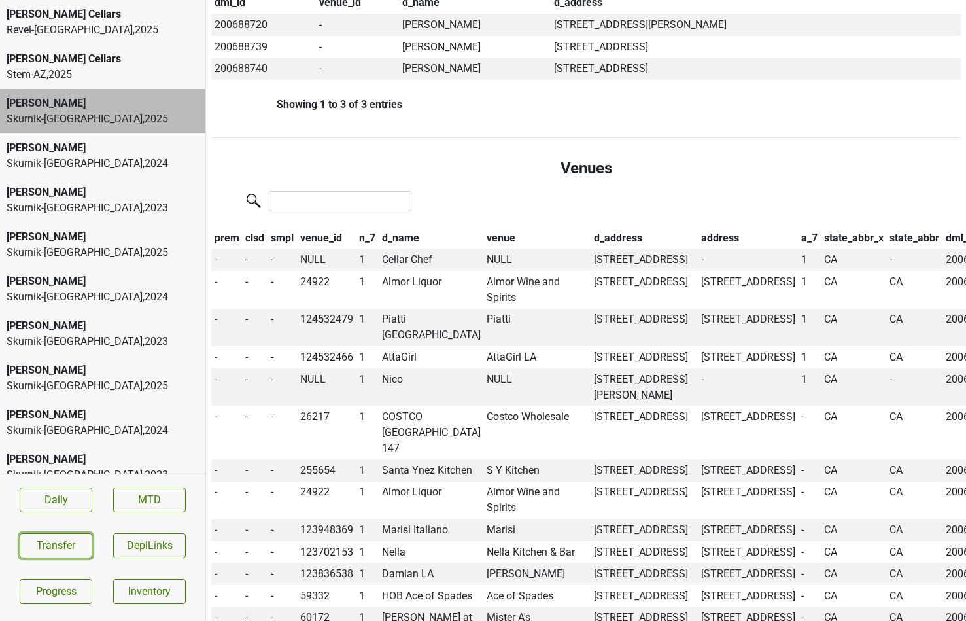
scroll to position [1272, 0]
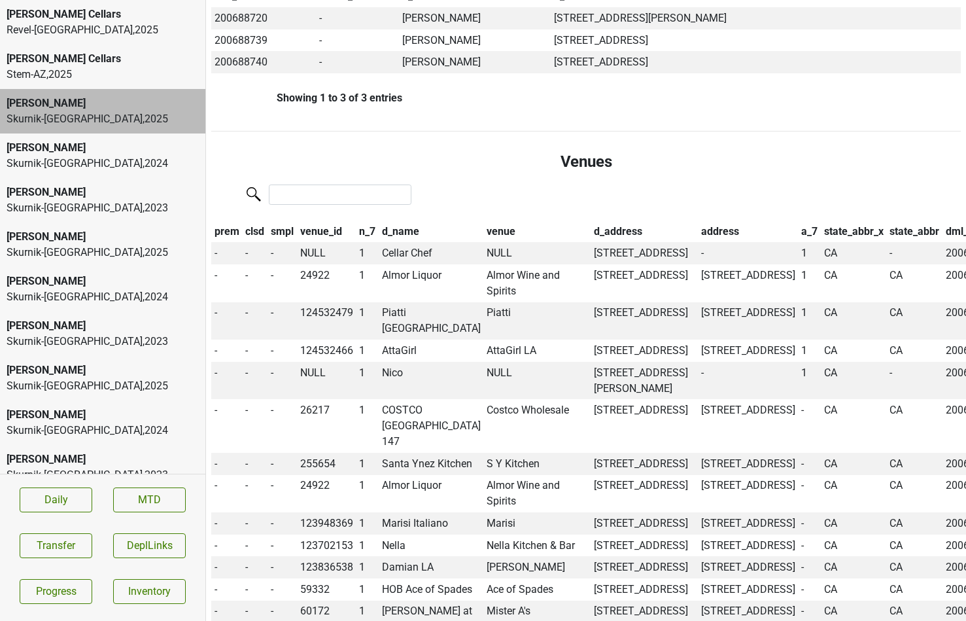
click at [484, 220] on th "venue" at bounding box center [537, 231] width 107 height 22
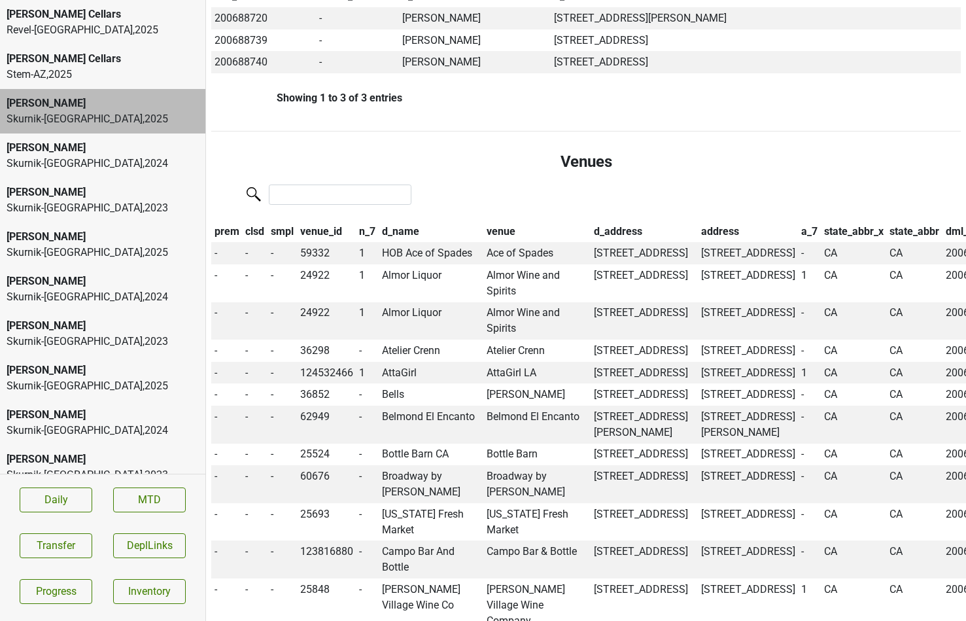
click at [484, 220] on th "venue" at bounding box center [537, 231] width 107 height 22
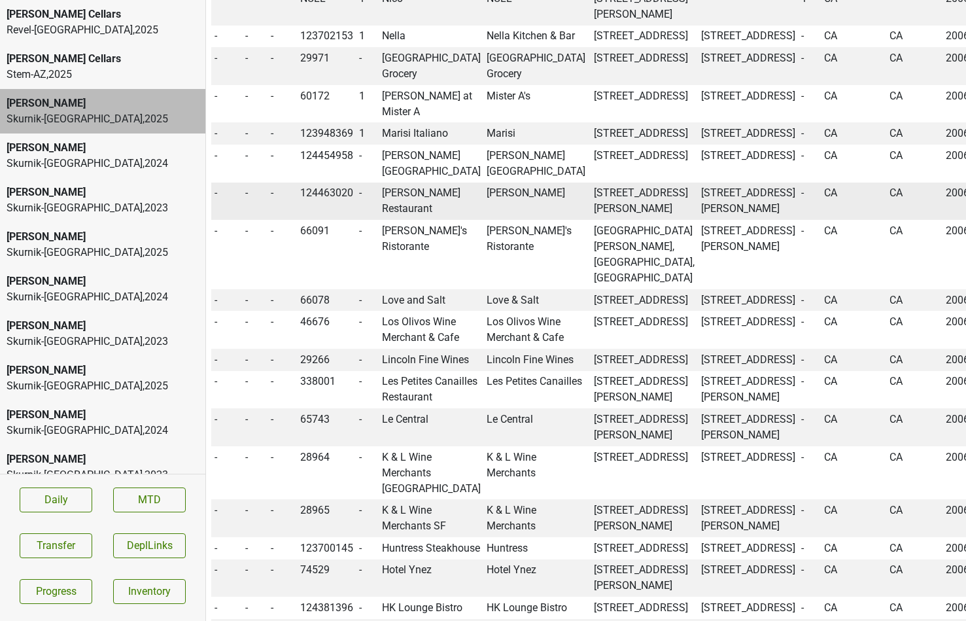
scroll to position [2493, 0]
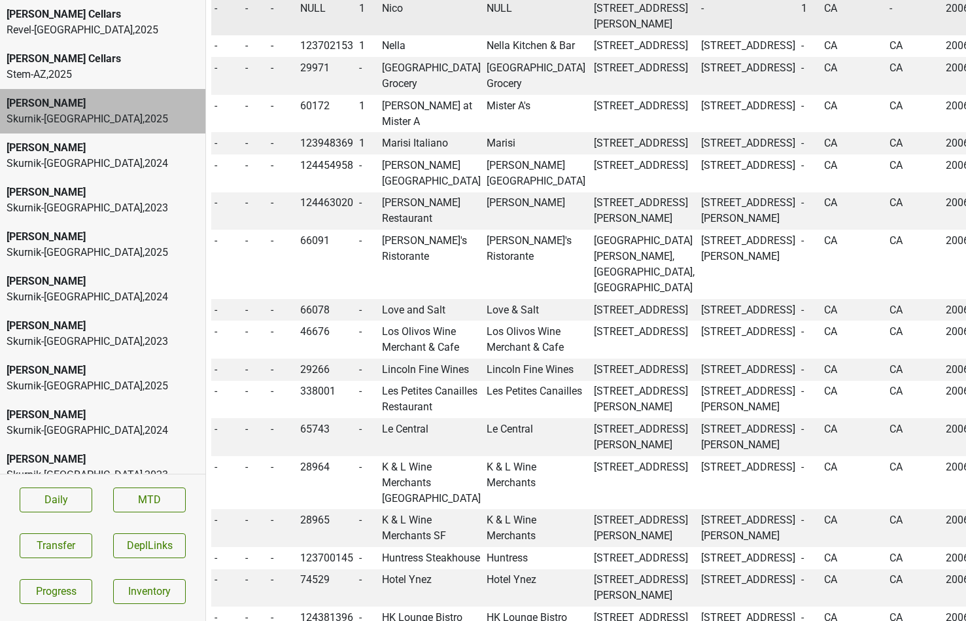
click at [401, 35] on td "Nico" at bounding box center [431, 16] width 105 height 38
click at [57, 546] on button "Transfer" at bounding box center [56, 545] width 73 height 25
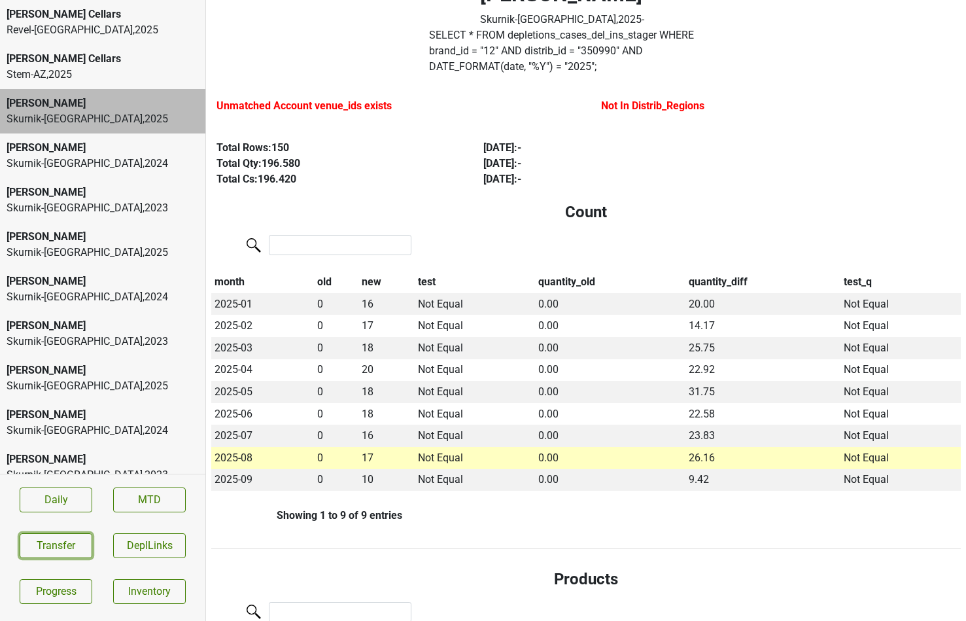
scroll to position [0, 0]
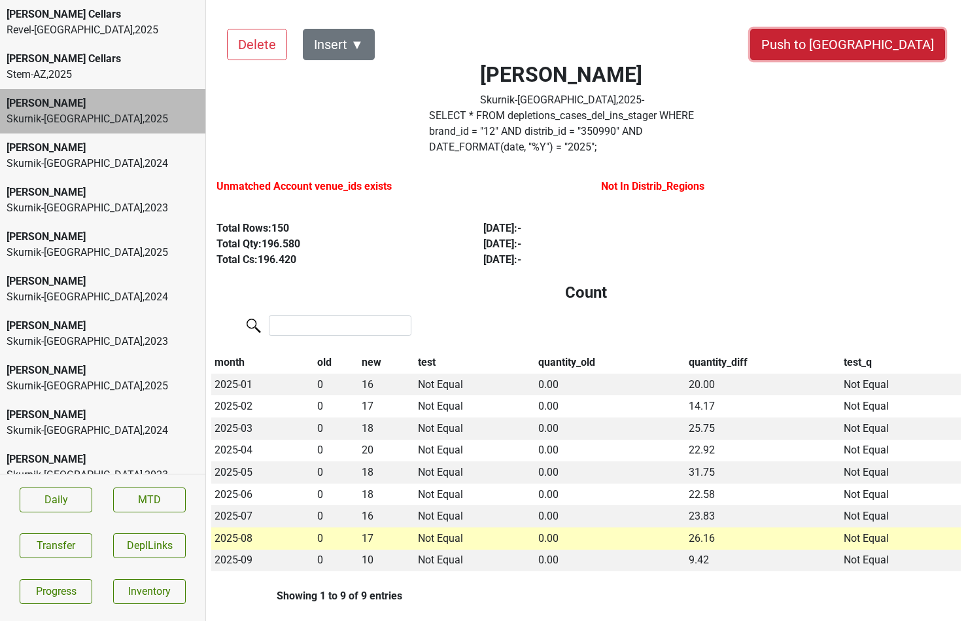
click at [898, 48] on button "Push to DC" at bounding box center [847, 44] width 195 height 31
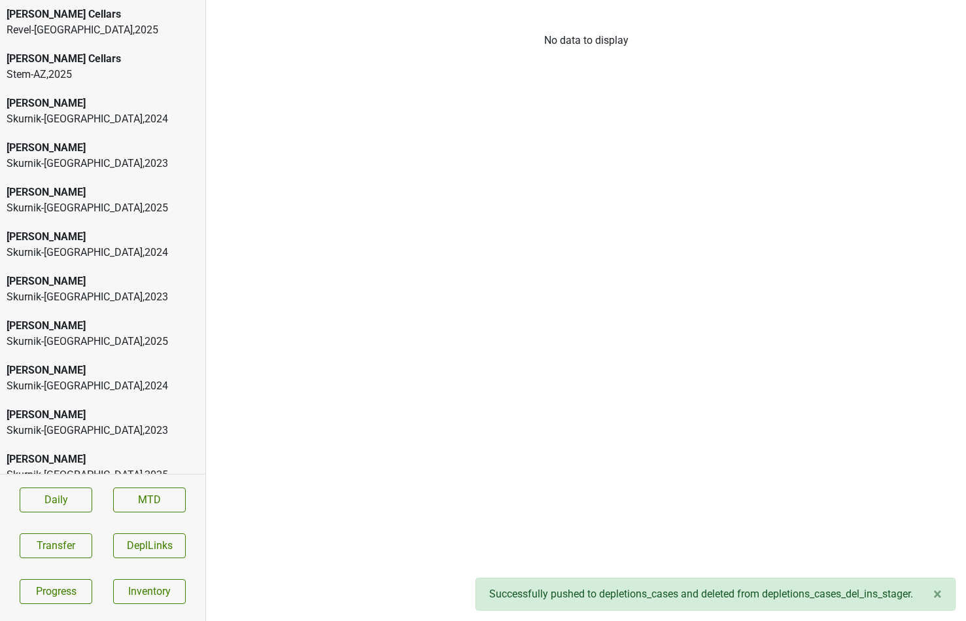
click at [99, 119] on div "Skurnik-CA , 2024" at bounding box center [103, 119] width 192 height 16
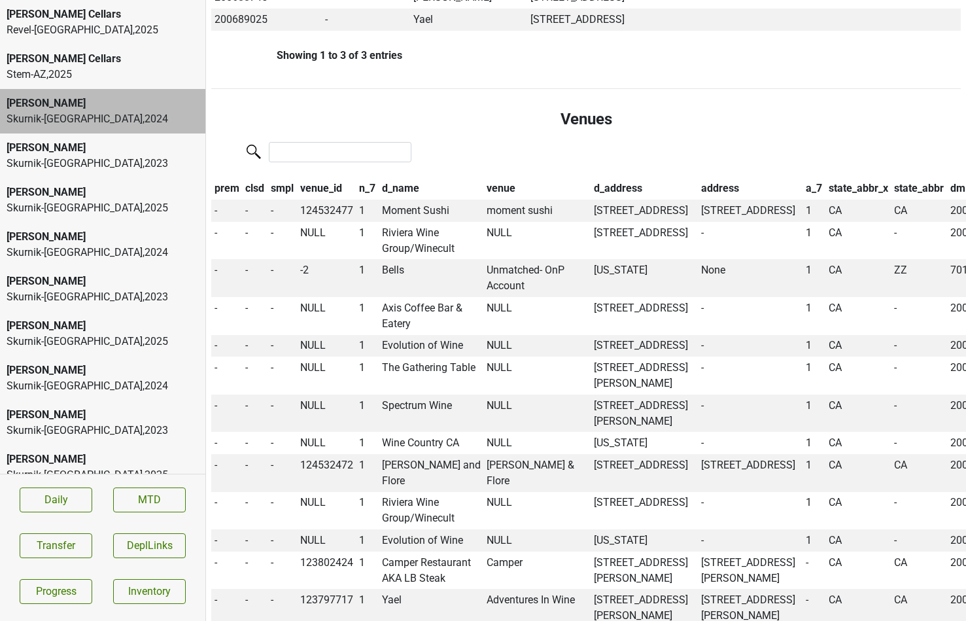
scroll to position [1377, 0]
click at [493, 177] on th "venue" at bounding box center [537, 188] width 107 height 22
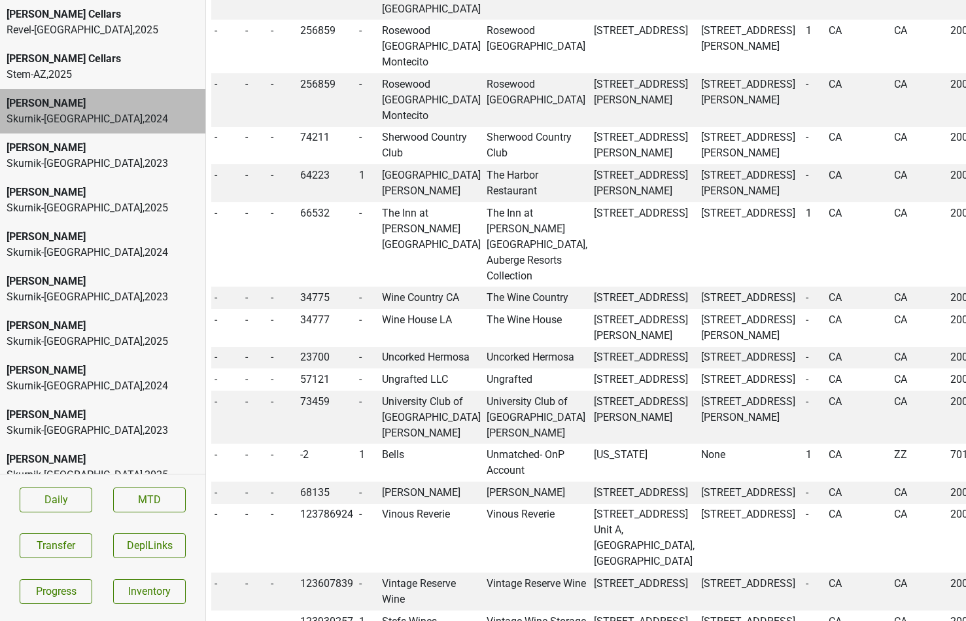
scroll to position [3447, 0]
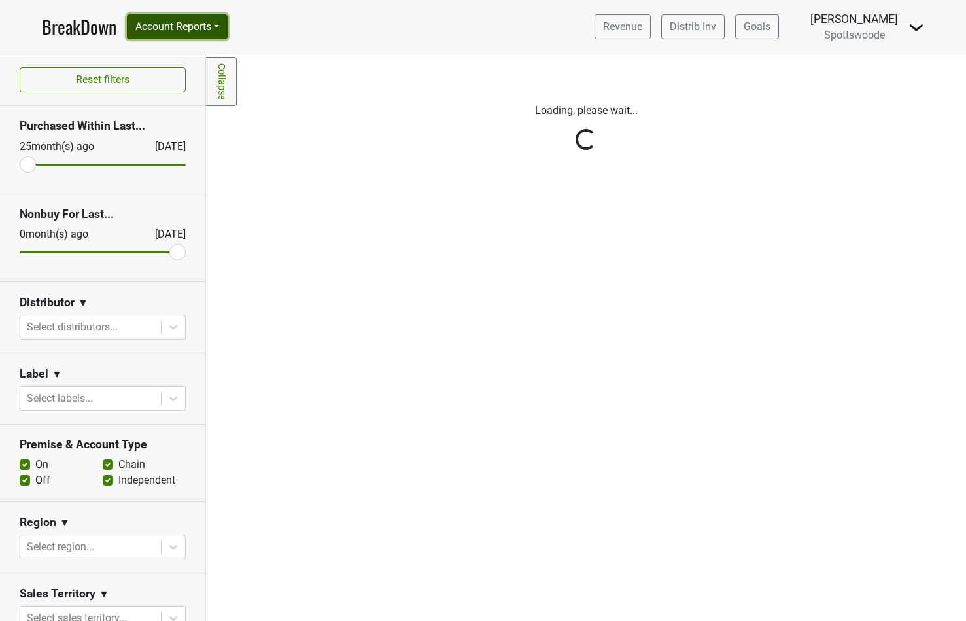
click at [216, 27] on button "Account Reports" at bounding box center [177, 26] width 101 height 25
click at [0, 0] on link "SuperRanker" at bounding box center [0, 0] width 0 height 0
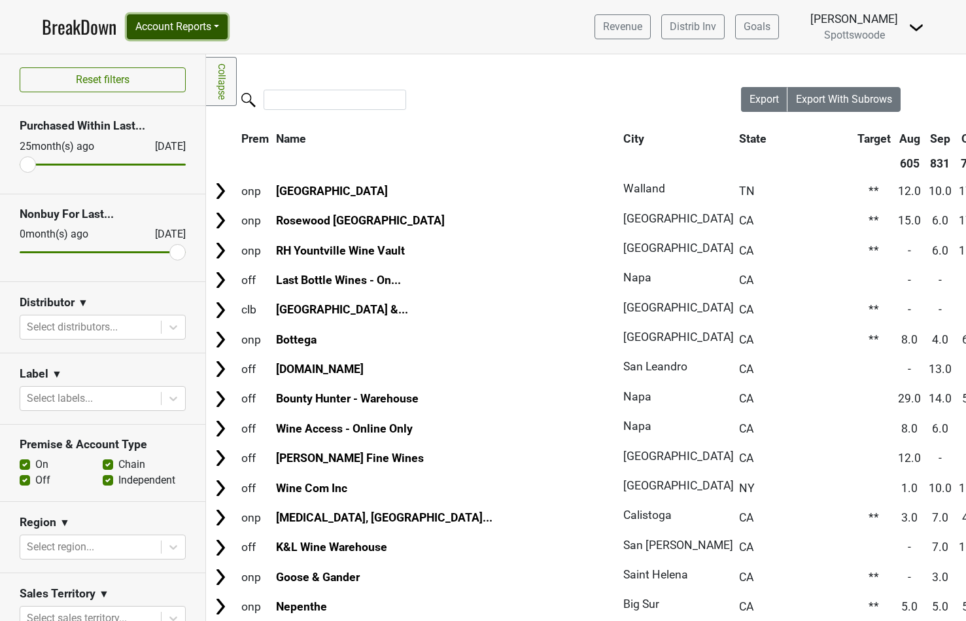
click at [224, 29] on button "Account Reports" at bounding box center [177, 26] width 101 height 25
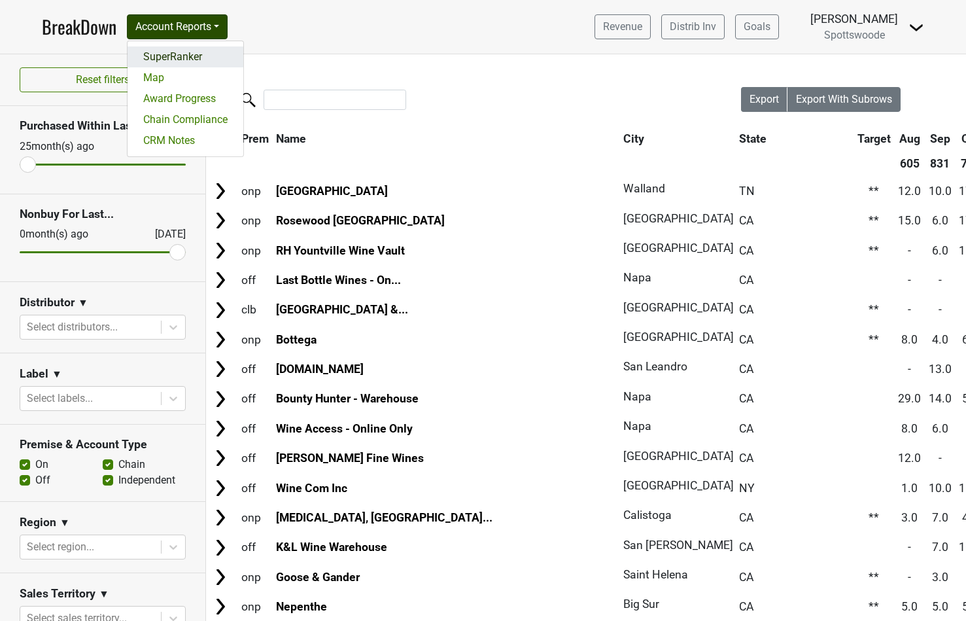
click at [205, 54] on link "SuperRanker" at bounding box center [186, 56] width 116 height 21
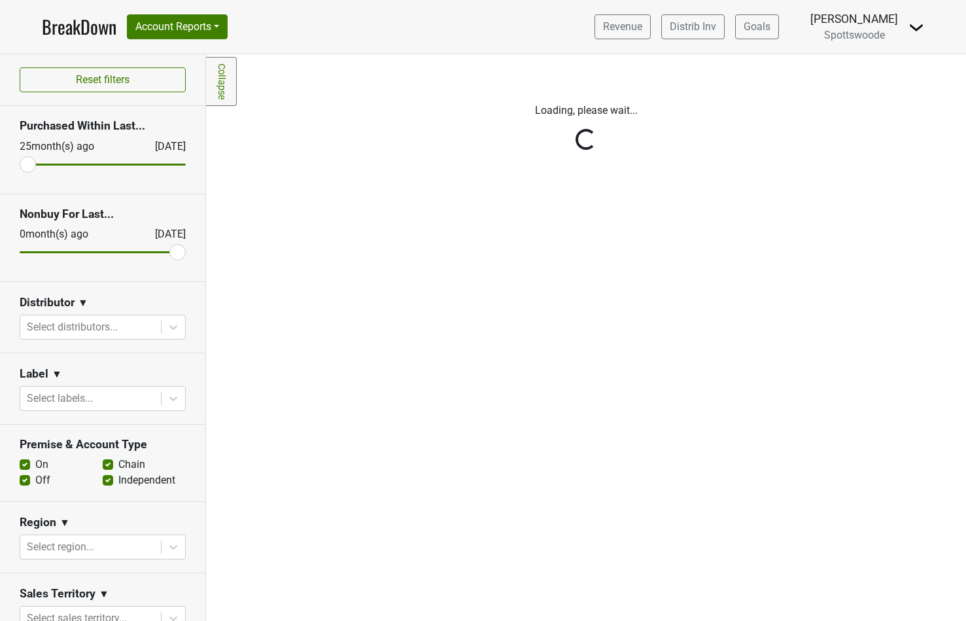
scroll to position [330, 0]
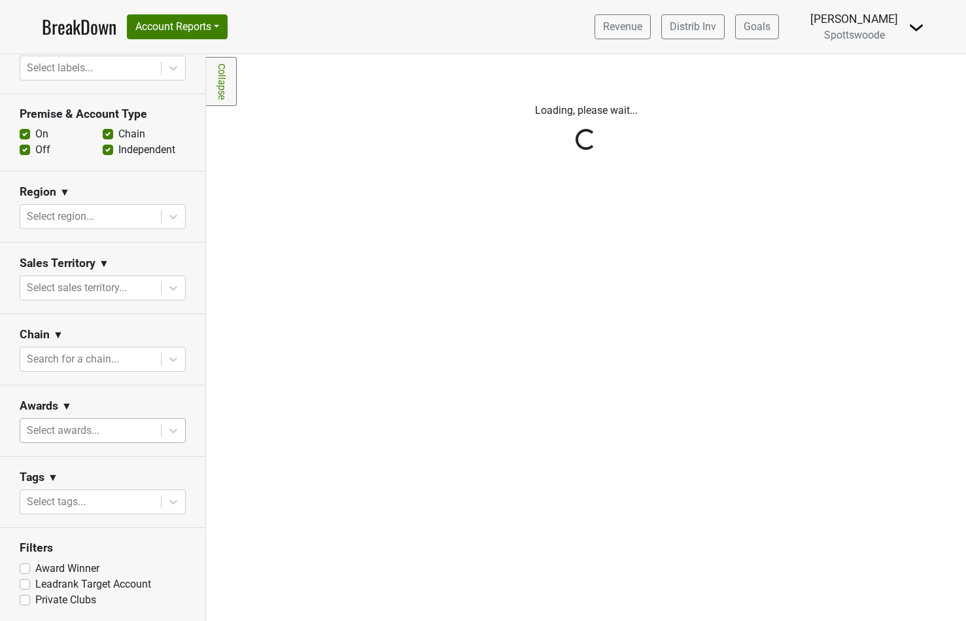
click at [102, 431] on div at bounding box center [91, 430] width 128 height 18
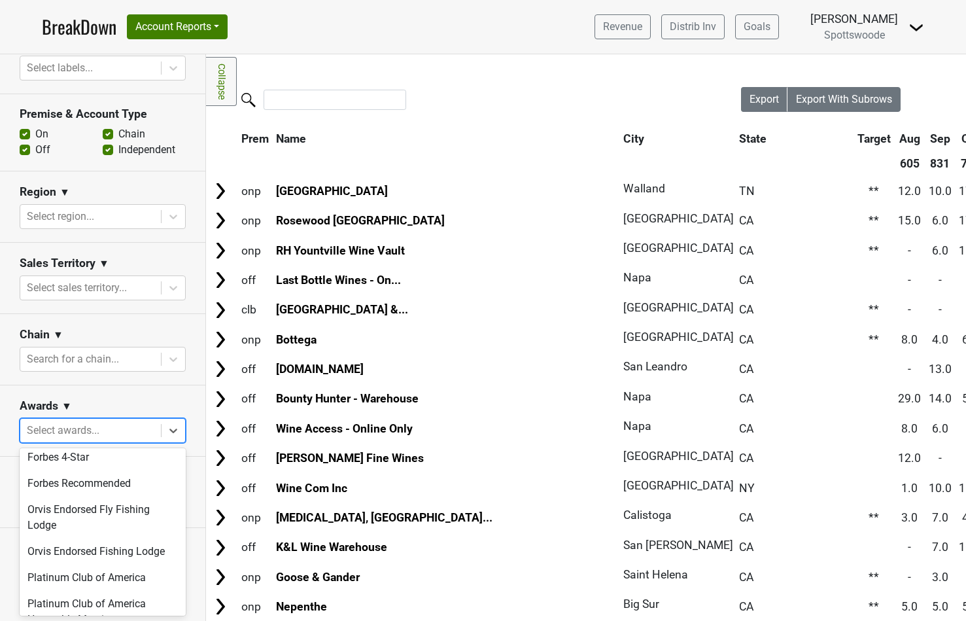
scroll to position [476, 0]
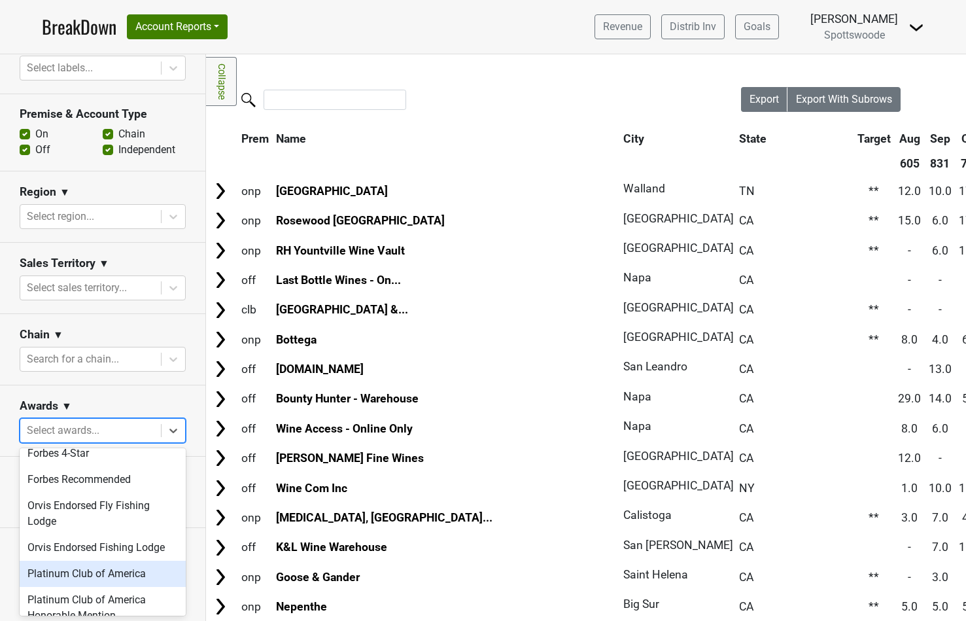
click at [75, 561] on div "Platinum Club of America" at bounding box center [103, 574] width 166 height 26
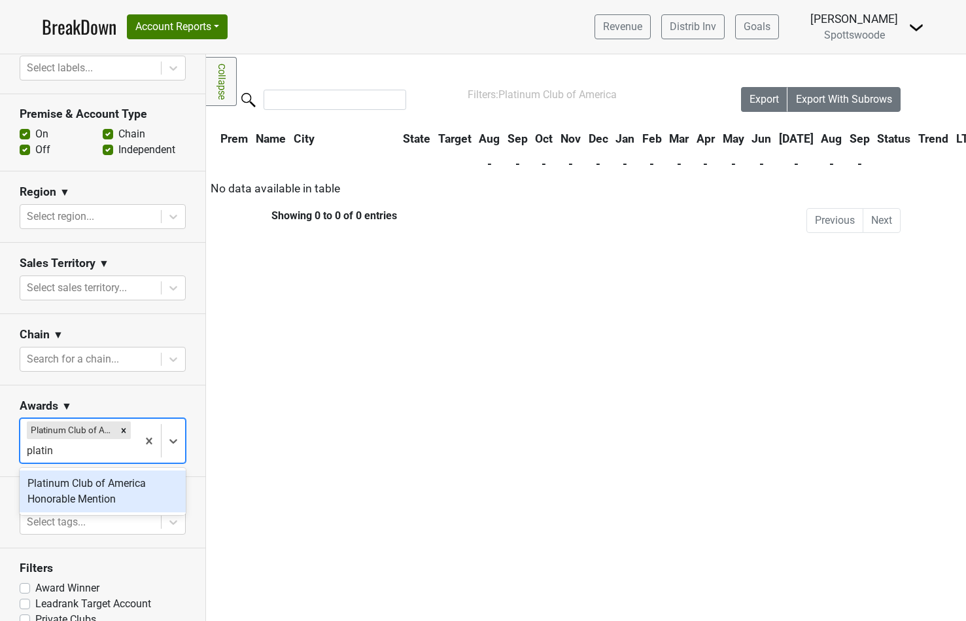
type input "platin"
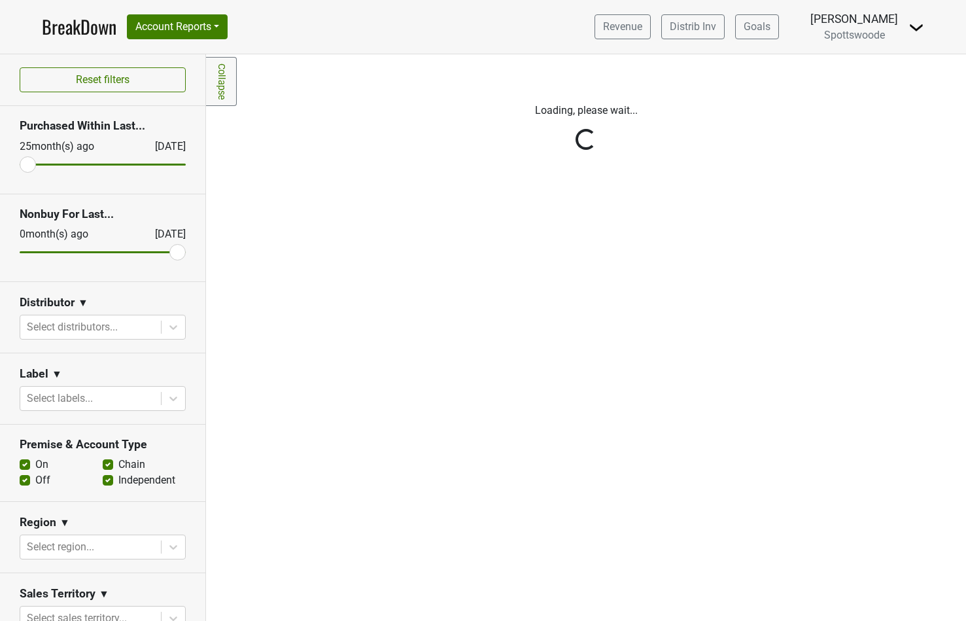
scroll to position [330, 0]
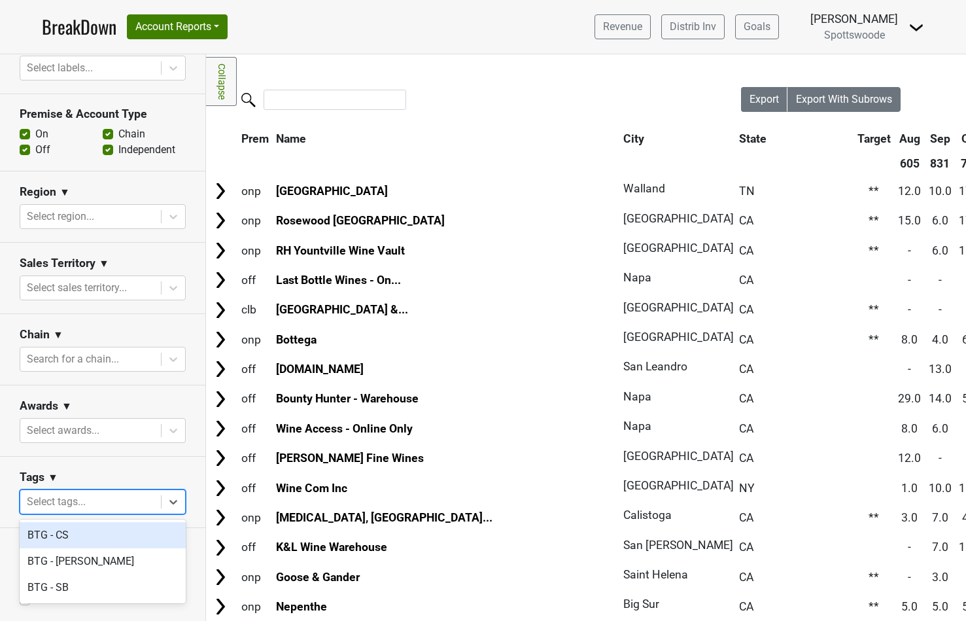
click at [95, 505] on div at bounding box center [91, 502] width 128 height 18
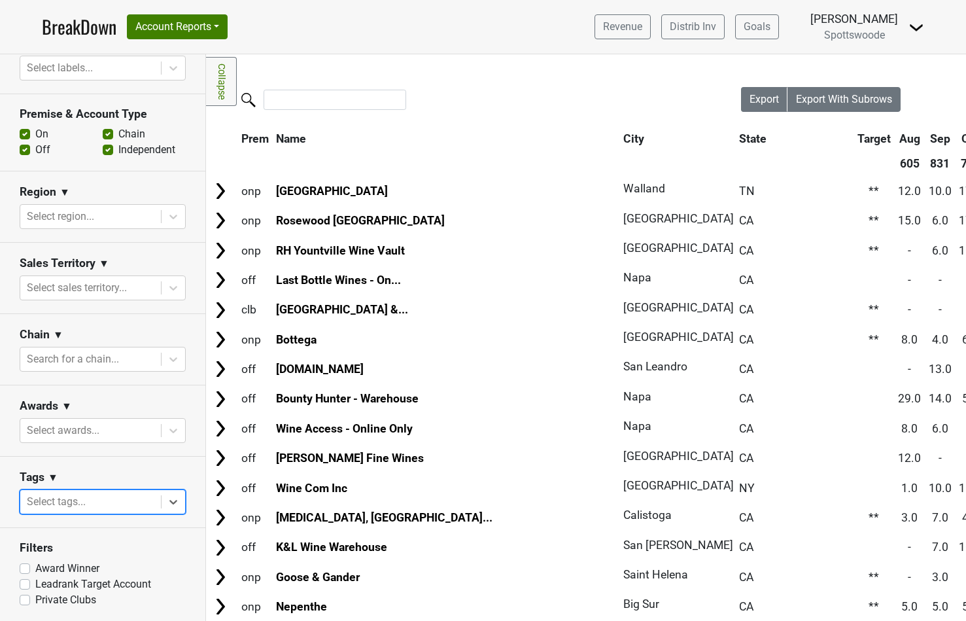
click at [95, 505] on div at bounding box center [91, 502] width 128 height 18
click at [73, 422] on div at bounding box center [91, 430] width 128 height 18
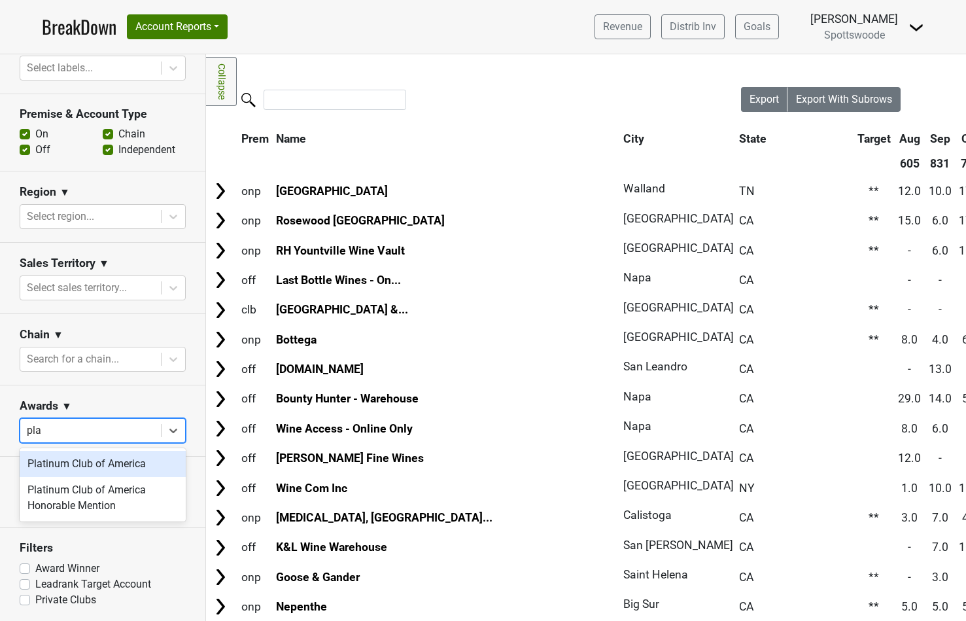
type input "plat"
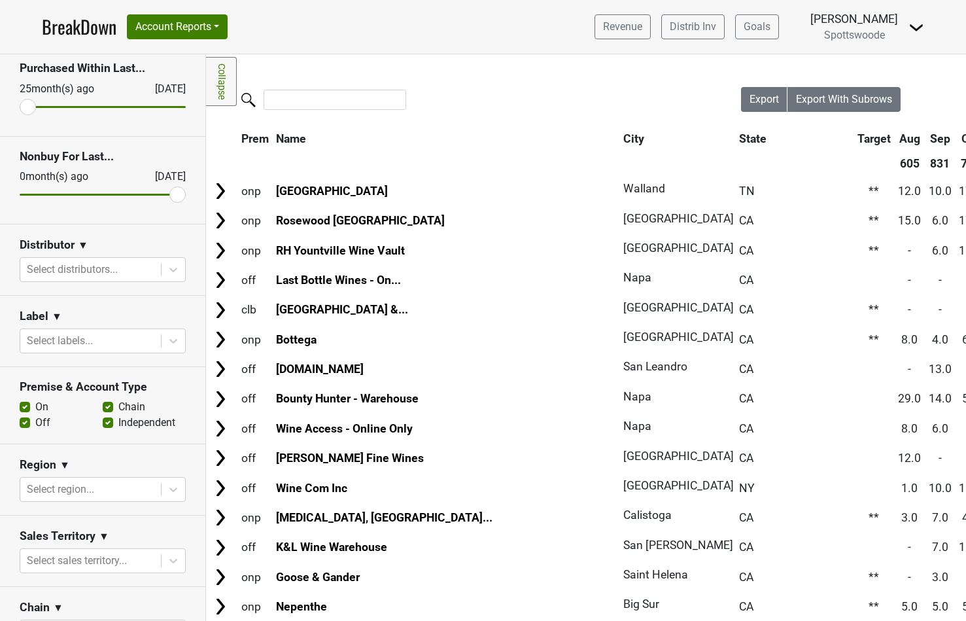
scroll to position [322, 0]
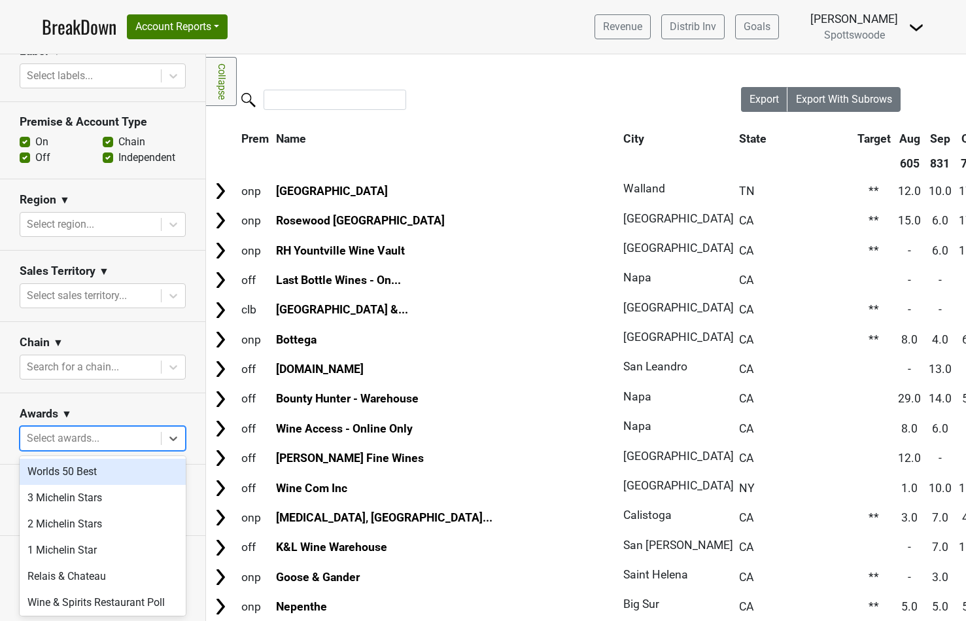
click at [91, 437] on div at bounding box center [91, 438] width 128 height 18
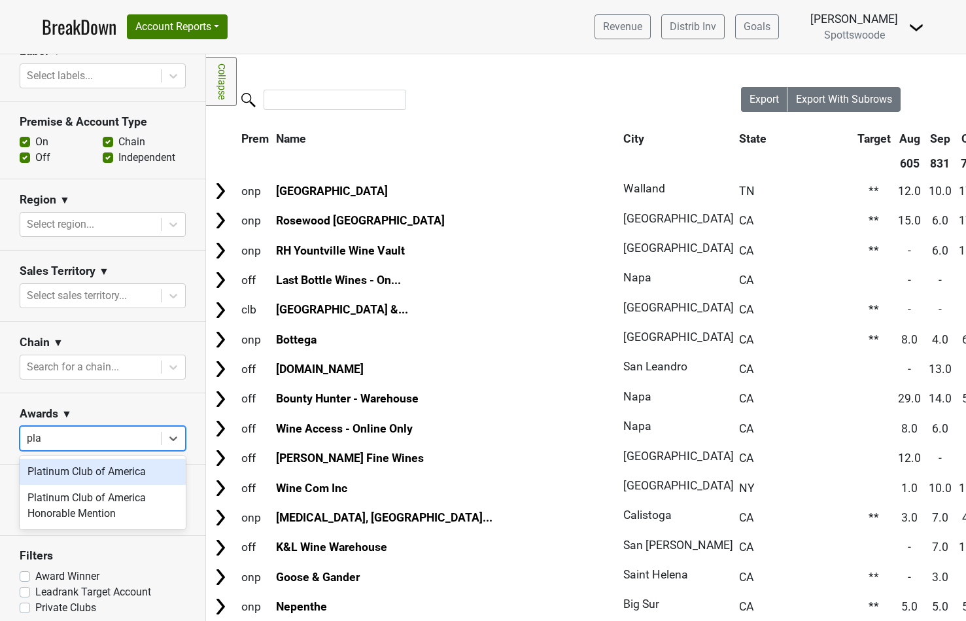
type input "plat"
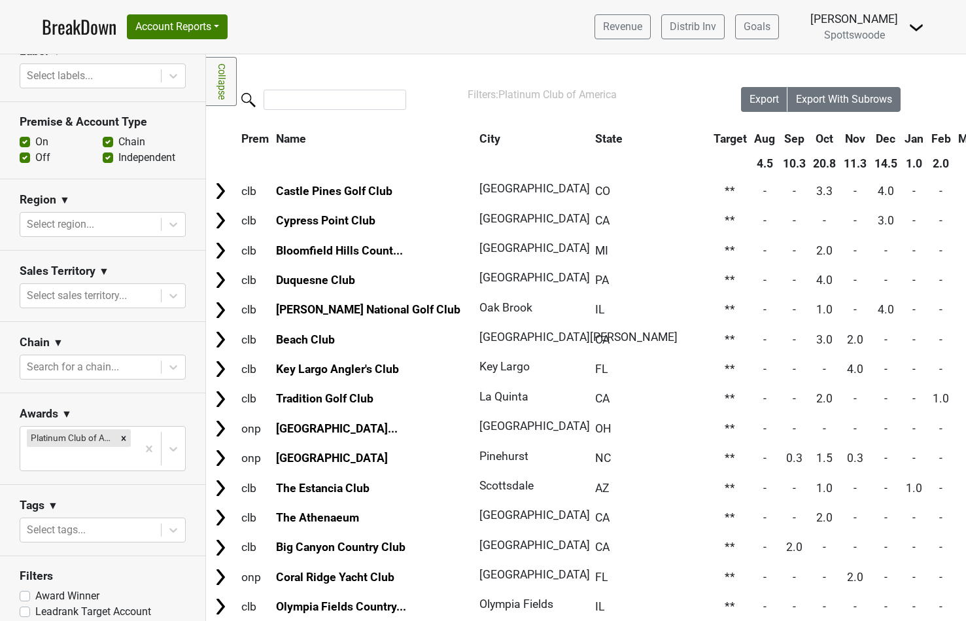
click at [915, 29] on img at bounding box center [917, 28] width 16 height 16
click at [865, 91] on link "Logout" at bounding box center [871, 94] width 103 height 21
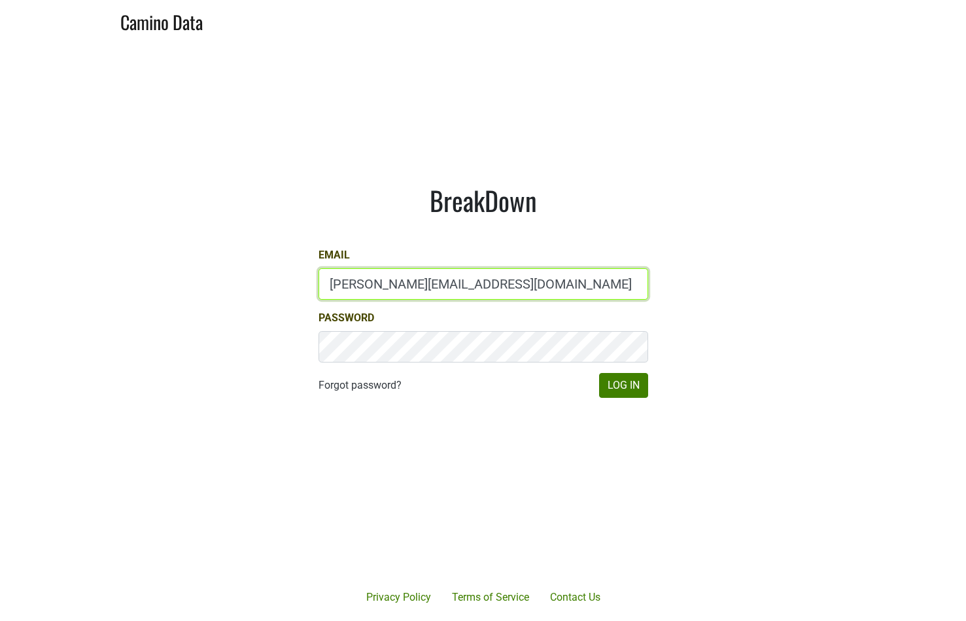
click at [401, 287] on input "[PERSON_NAME][EMAIL_ADDRESS][DOMAIN_NAME]" at bounding box center [484, 283] width 330 height 31
type input "[EMAIL_ADDRESS][DOMAIN_NAME]"
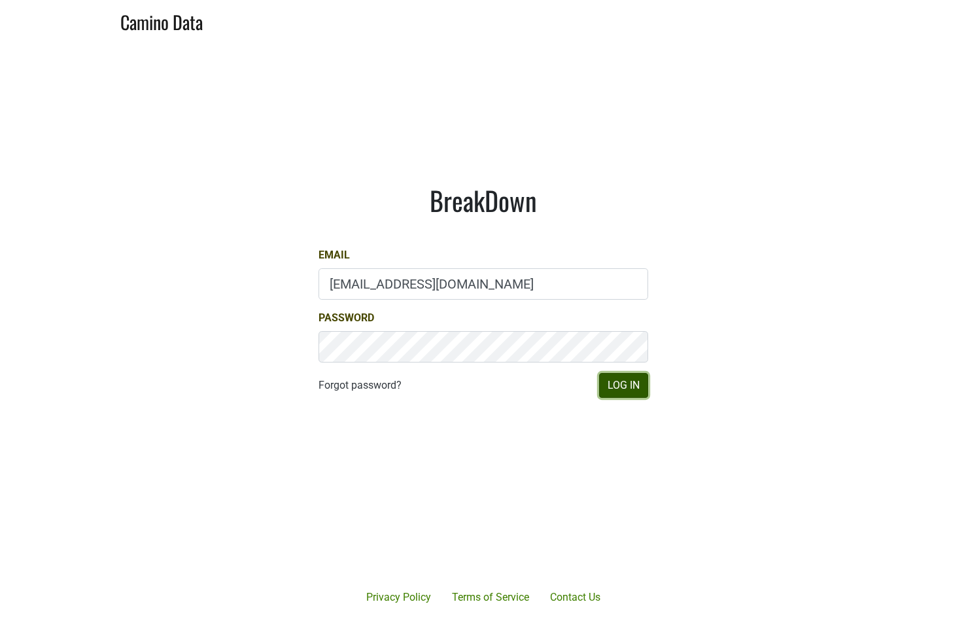
click at [619, 387] on button "Log In" at bounding box center [623, 385] width 49 height 25
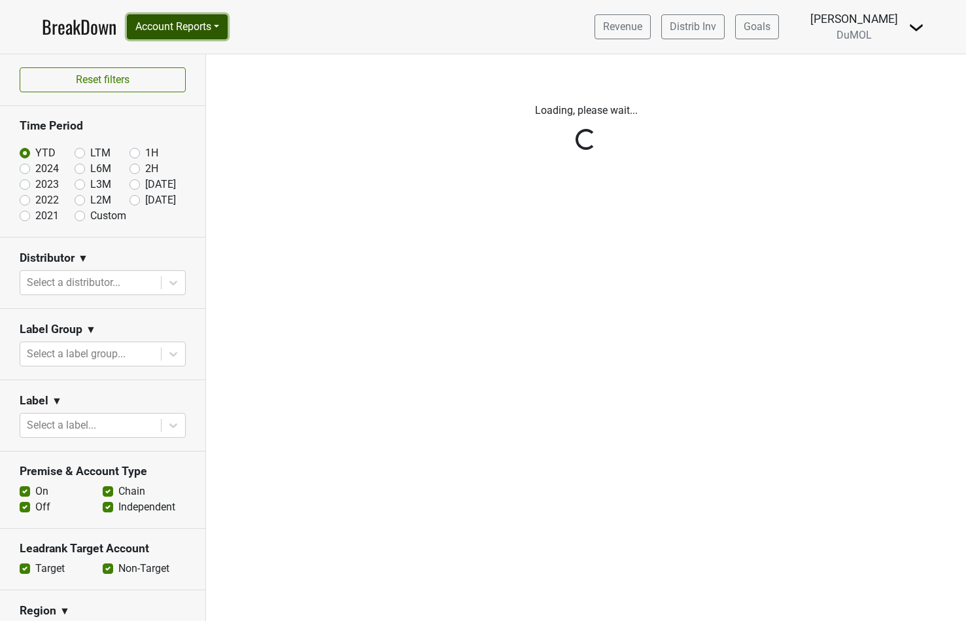
click at [220, 29] on button "Account Reports" at bounding box center [177, 26] width 101 height 25
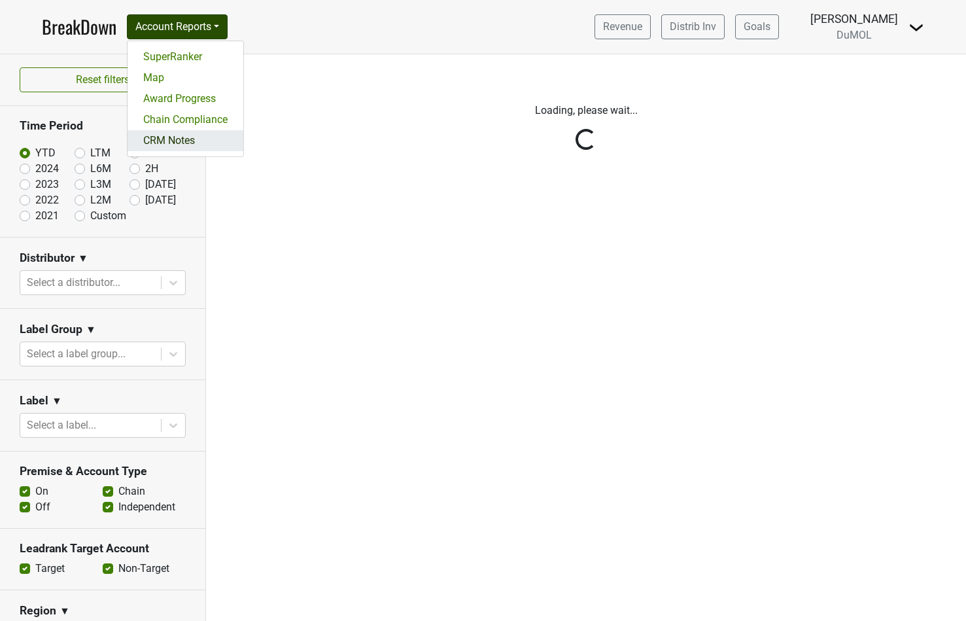
click at [182, 145] on link "CRM Notes" at bounding box center [186, 140] width 116 height 21
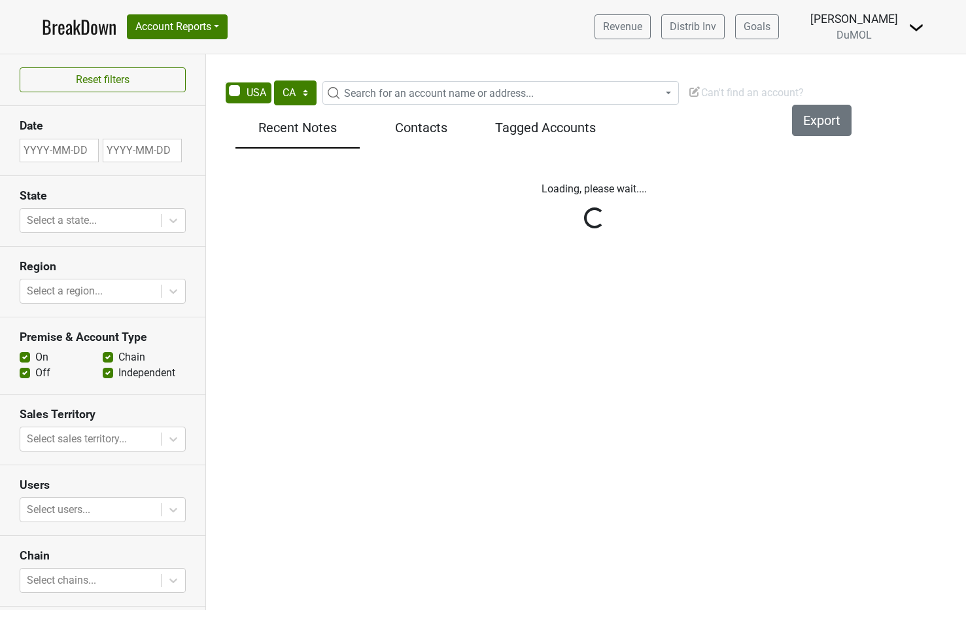
select select "CA"
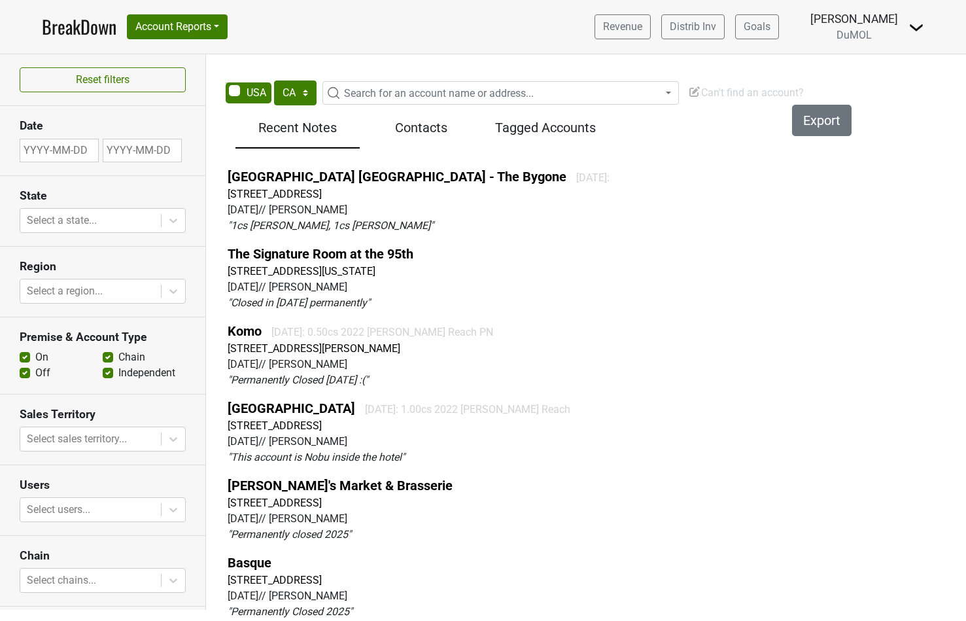
click at [734, 89] on span "Can't find an account?" at bounding box center [746, 92] width 116 height 12
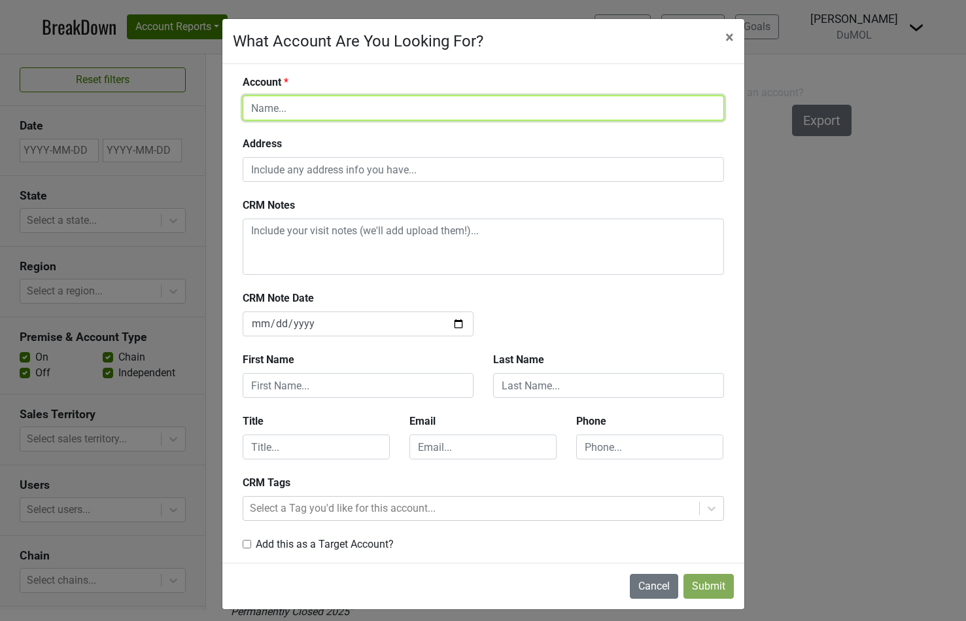
click at [313, 112] on input "text" at bounding box center [483, 108] width 481 height 25
type input "Catch"
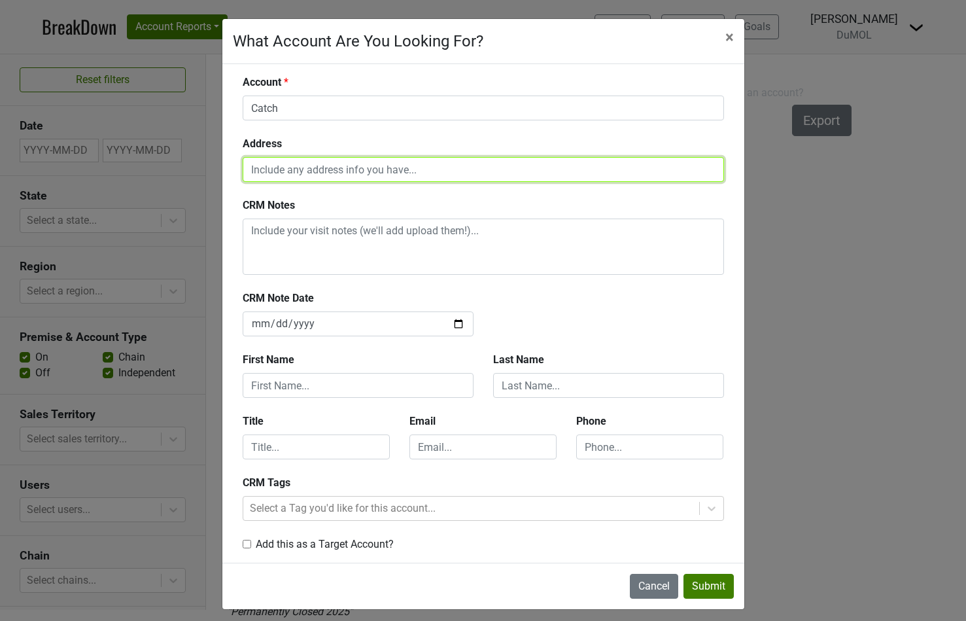
scroll to position [7, 0]
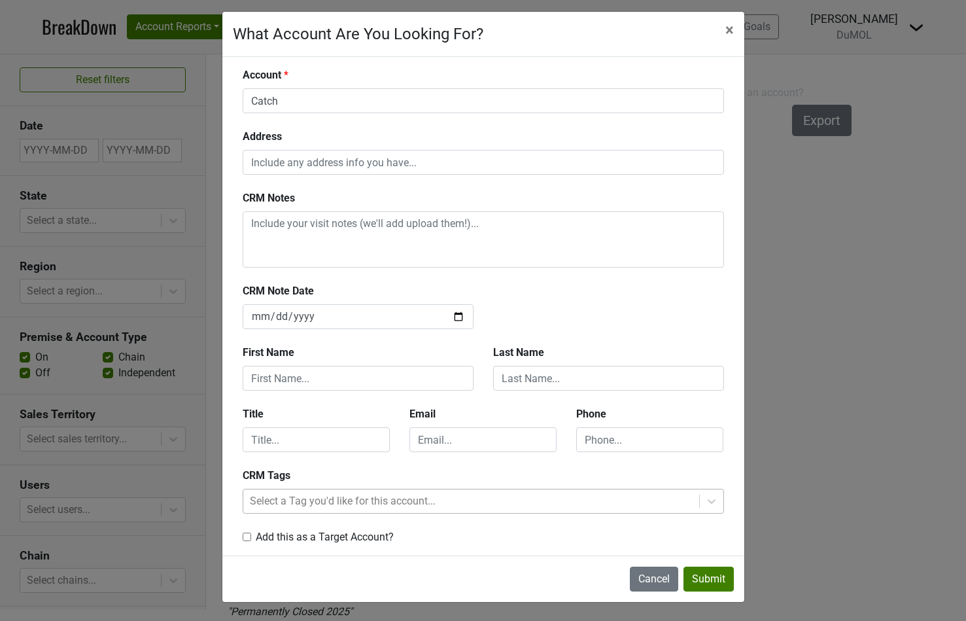
click at [291, 501] on div at bounding box center [471, 501] width 443 height 18
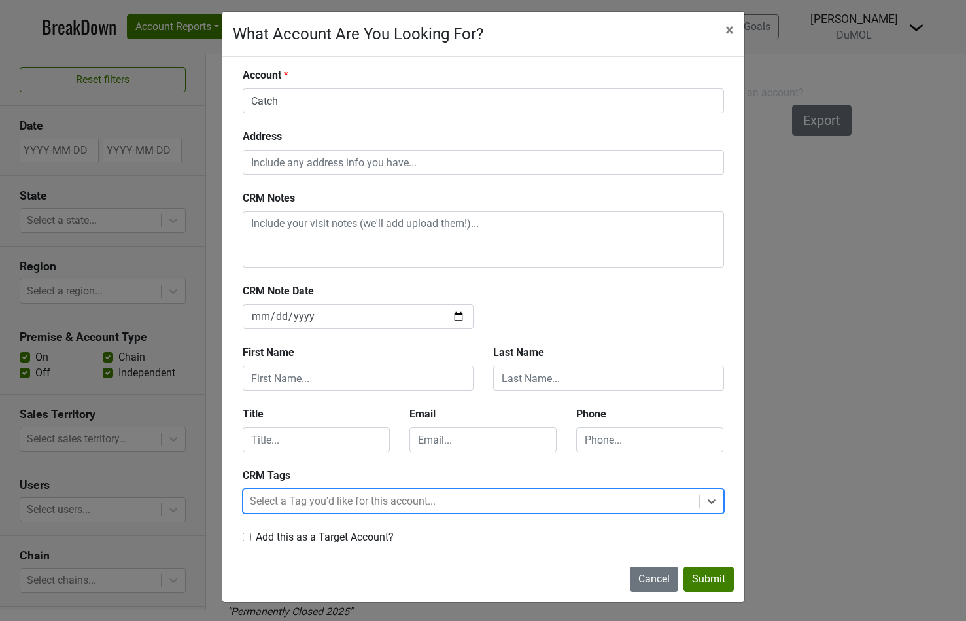
click at [291, 501] on div at bounding box center [471, 501] width 443 height 18
click at [243, 538] on input "checkbox" at bounding box center [247, 536] width 9 height 9
checkbox input "true"
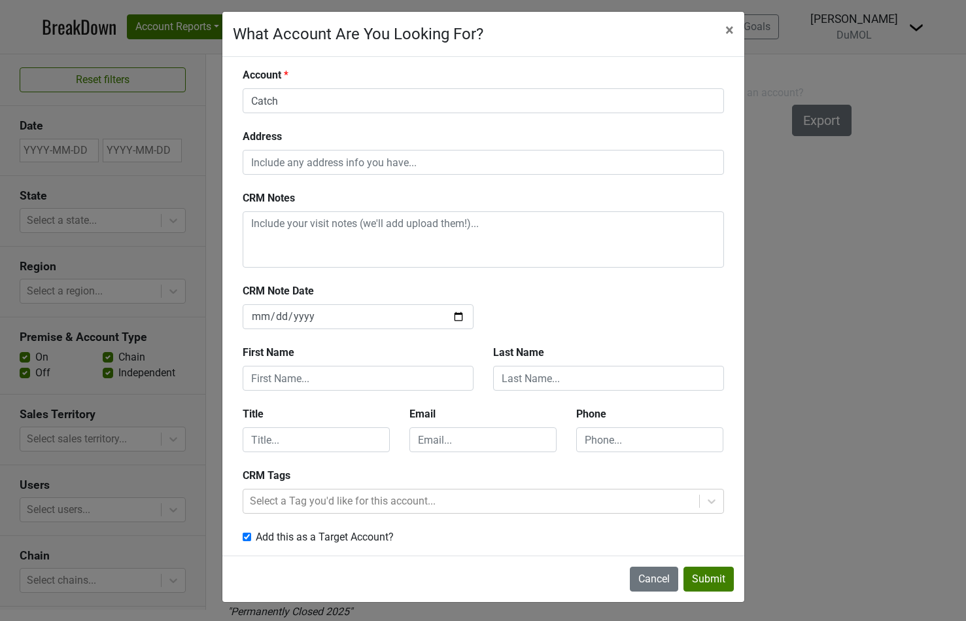
scroll to position [0, 0]
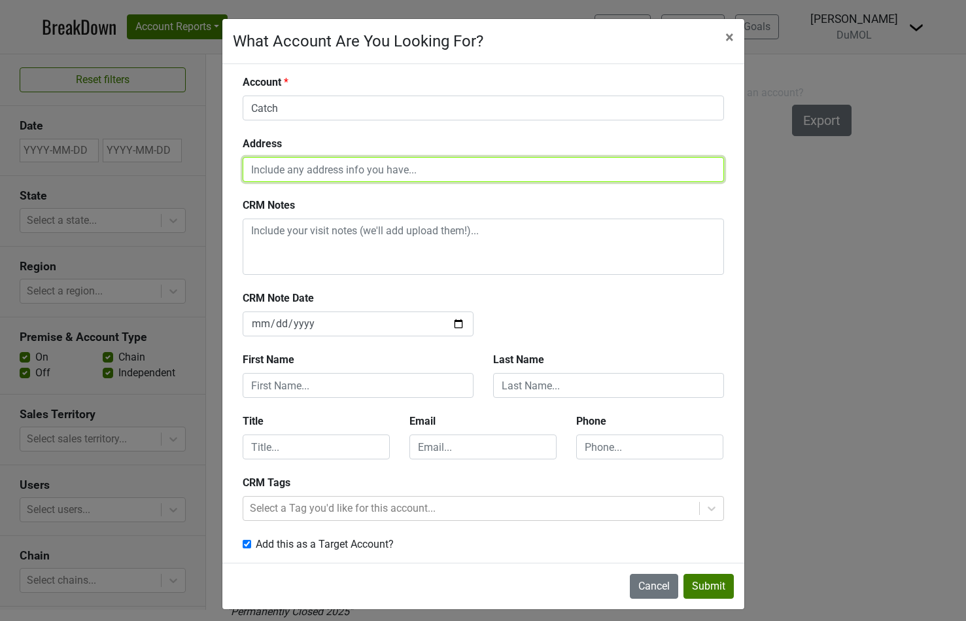
click at [291, 167] on input "text" at bounding box center [483, 169] width 481 height 25
paste input "[STREET_ADDRESS]"
type input "[STREET_ADDRESS]"
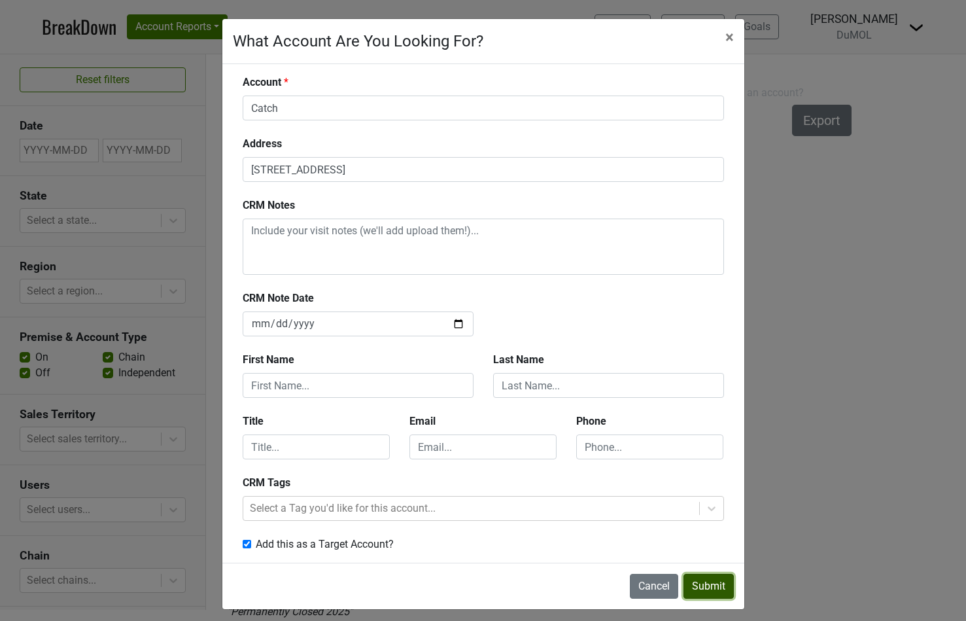
click at [703, 585] on button "Submit" at bounding box center [709, 586] width 50 height 25
checkbox input "false"
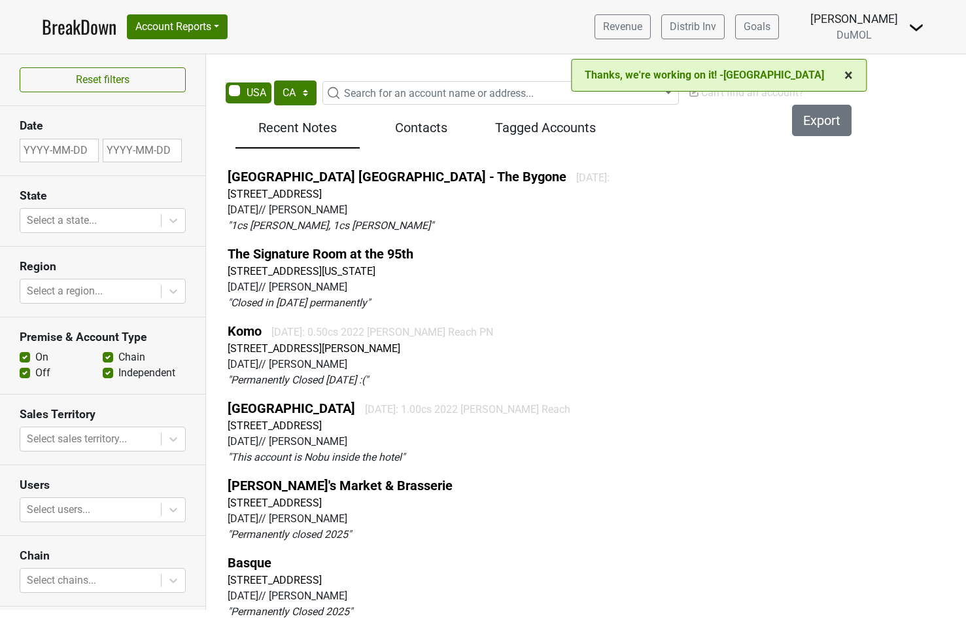
click at [853, 73] on span "×" at bounding box center [848, 75] width 9 height 18
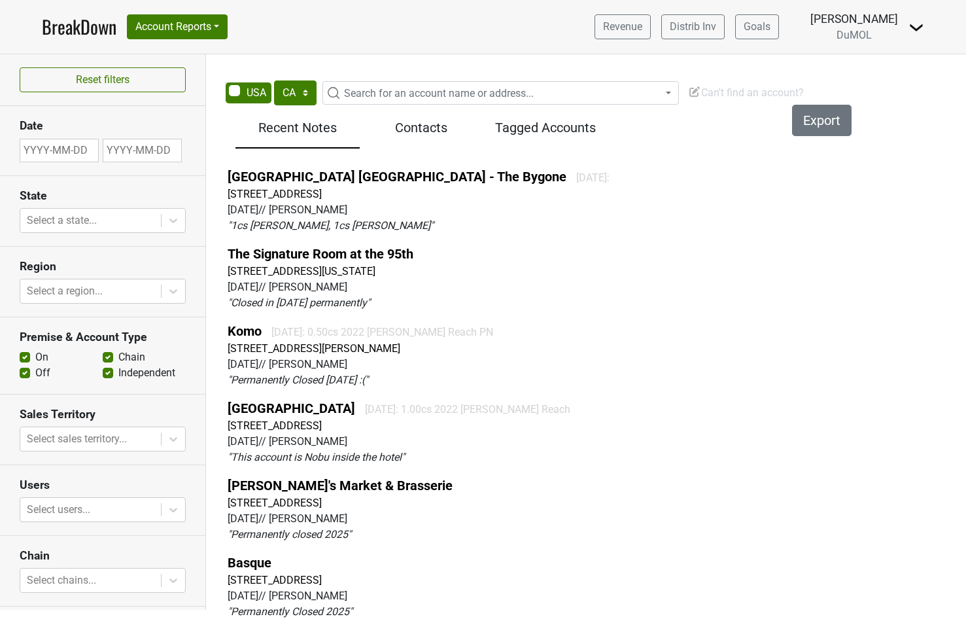
click at [728, 92] on span "Can't find an account?" at bounding box center [746, 92] width 116 height 12
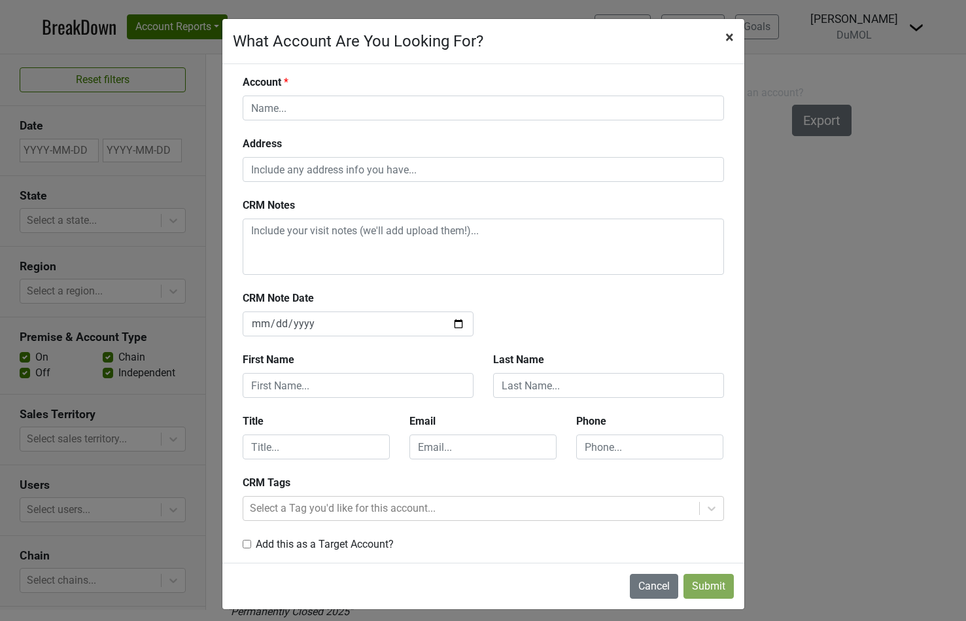
click at [733, 31] on button "× Close" at bounding box center [729, 37] width 29 height 37
